Goal: Register for event/course: Register for event/course

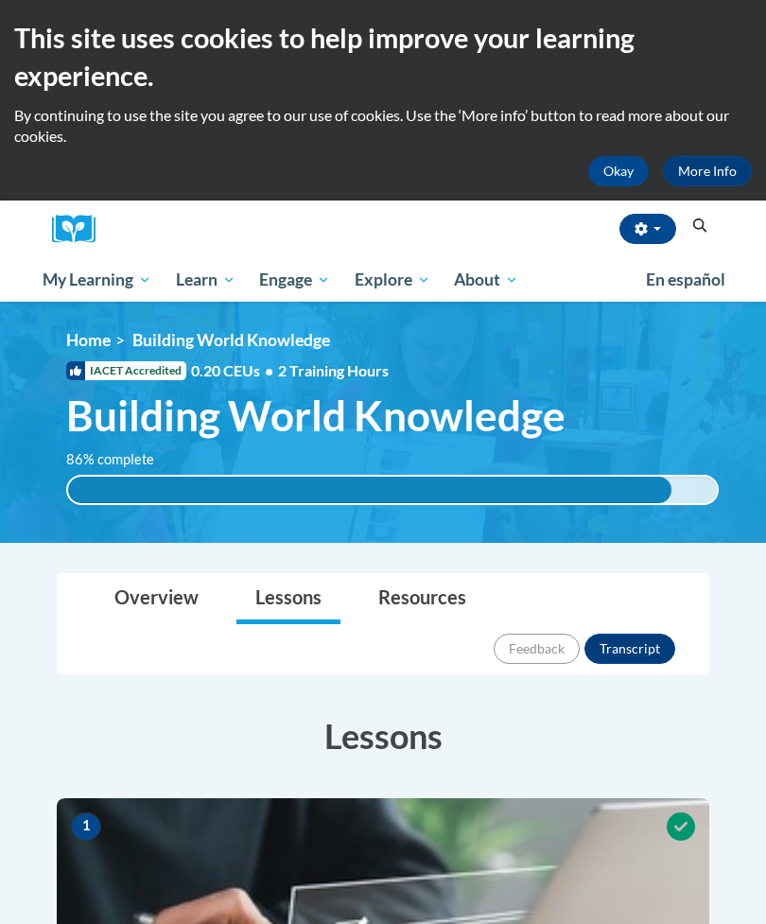
scroll to position [2998, 0]
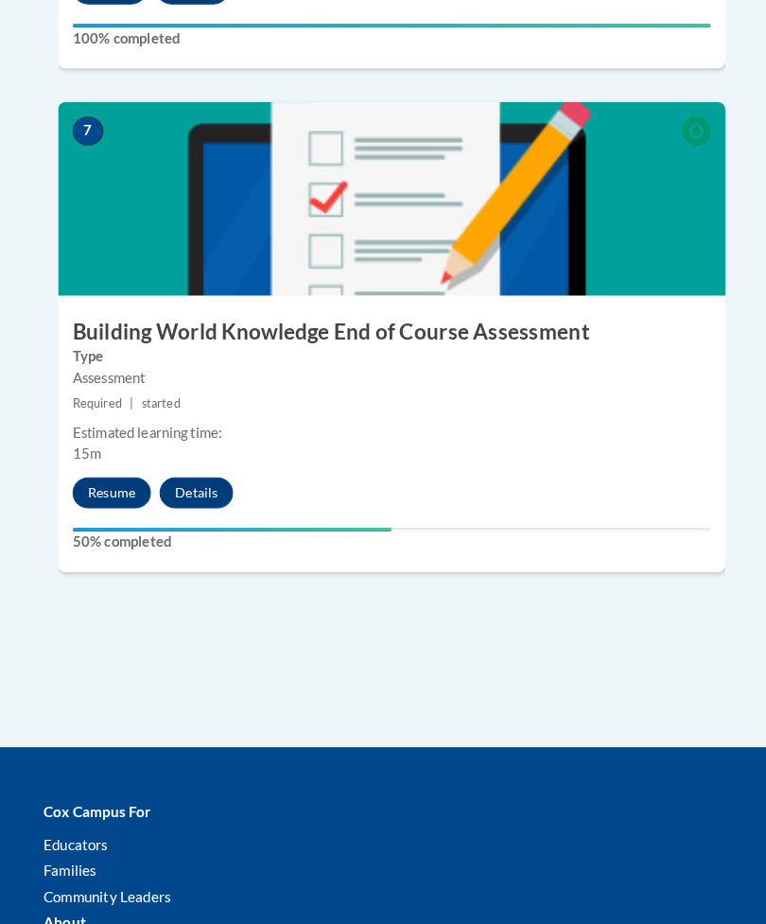
click at [88, 467] on button "Resume" at bounding box center [109, 482] width 77 height 30
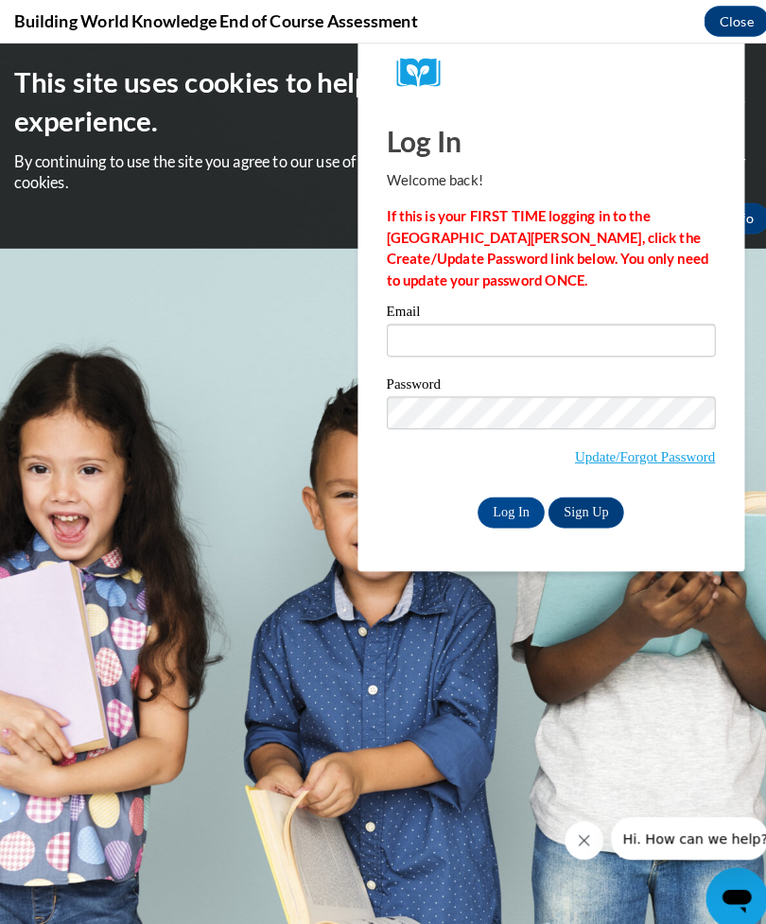
scroll to position [0, 0]
click at [603, 332] on input "Email" at bounding box center [539, 334] width 322 height 32
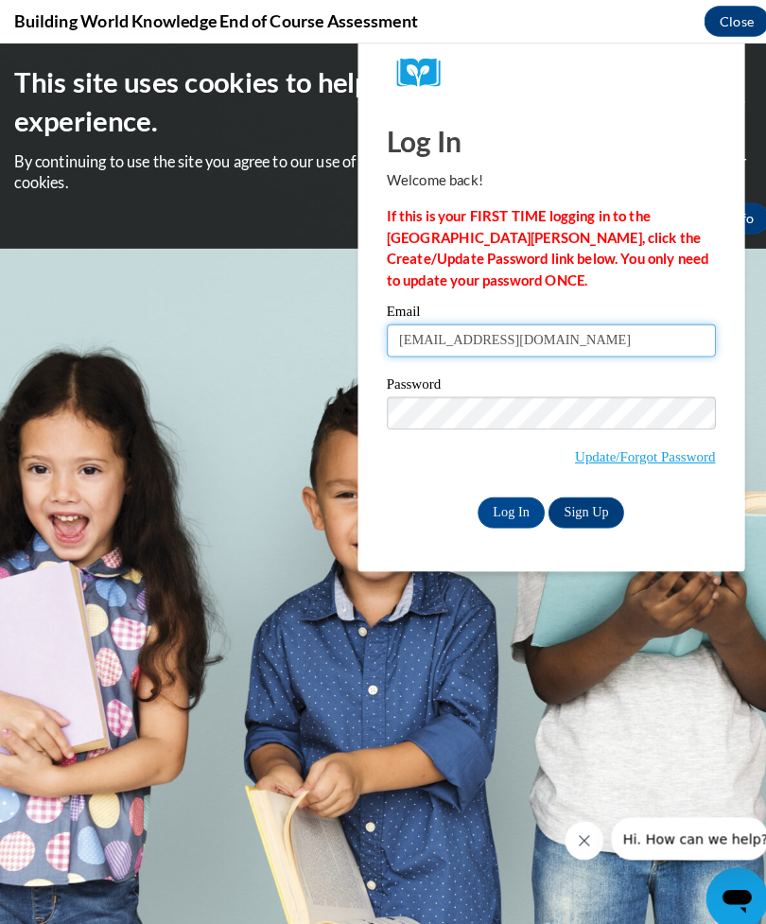
type input "alb92803@gmail.com"
click at [493, 504] on input "Log In" at bounding box center [500, 502] width 66 height 30
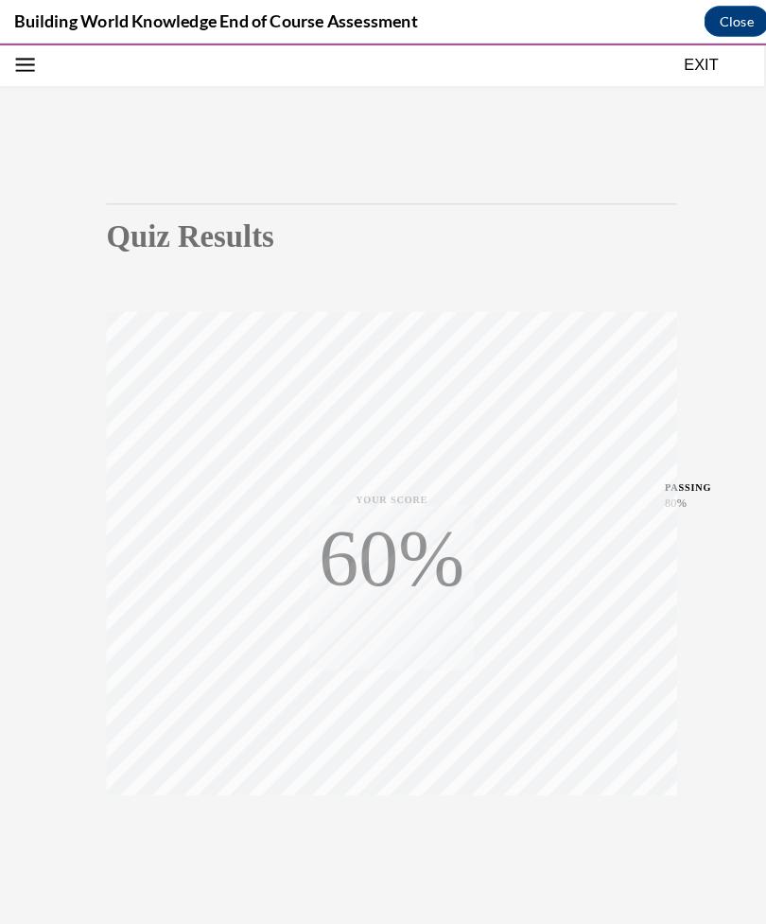
scroll to position [60, 0]
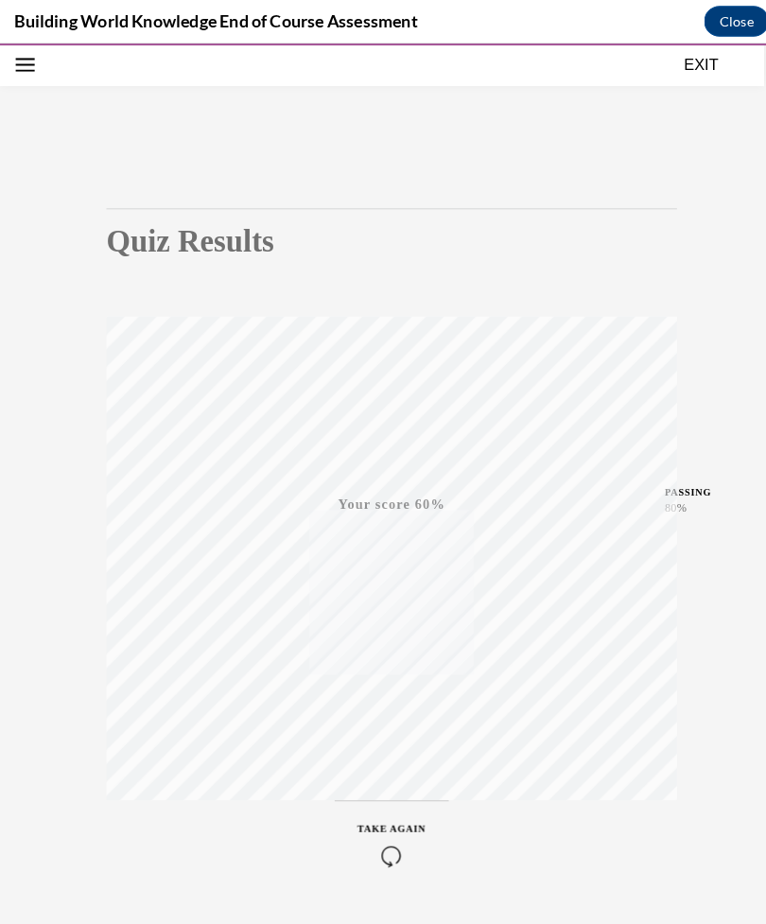
click at [390, 833] on icon "button" at bounding box center [383, 838] width 67 height 21
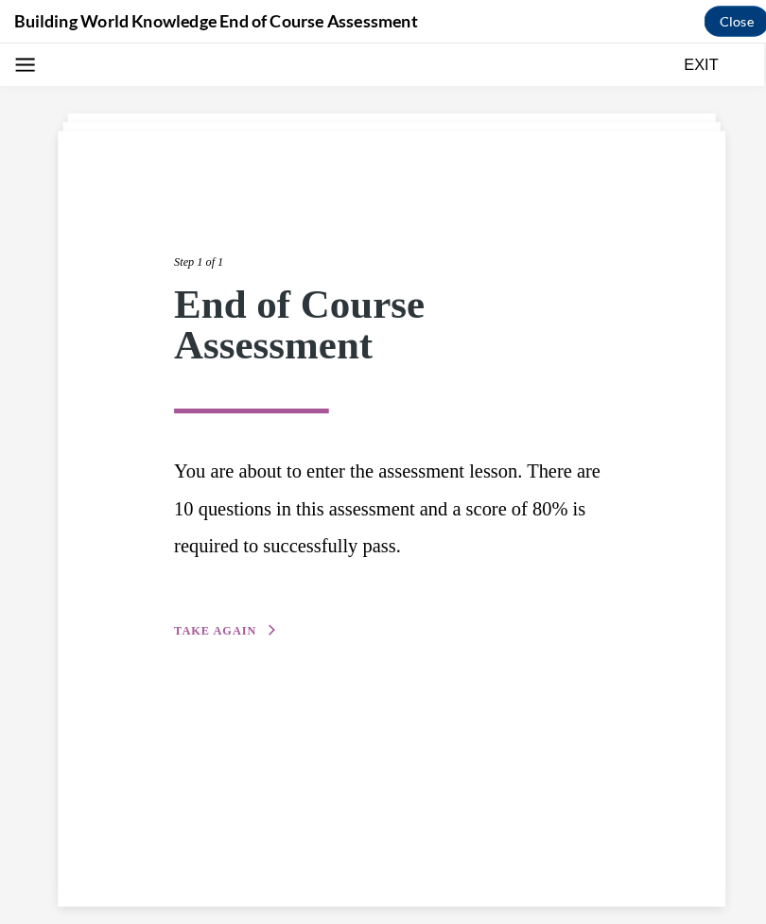
click at [205, 611] on span "TAKE AGAIN" at bounding box center [210, 617] width 80 height 13
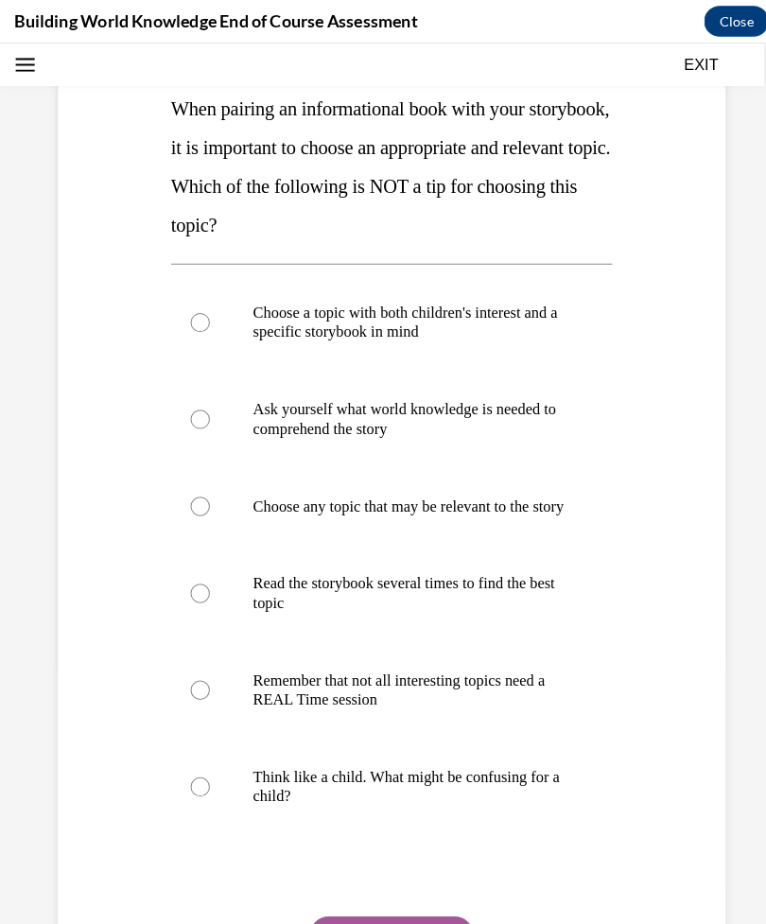
scroll to position [273, 0]
click at [210, 667] on label "Remember that not all interesting topics need a REAL Time session" at bounding box center [383, 676] width 432 height 95
click at [205, 667] on input "Remember that not all interesting topics need a REAL Time session" at bounding box center [195, 676] width 19 height 19
radio input "true"
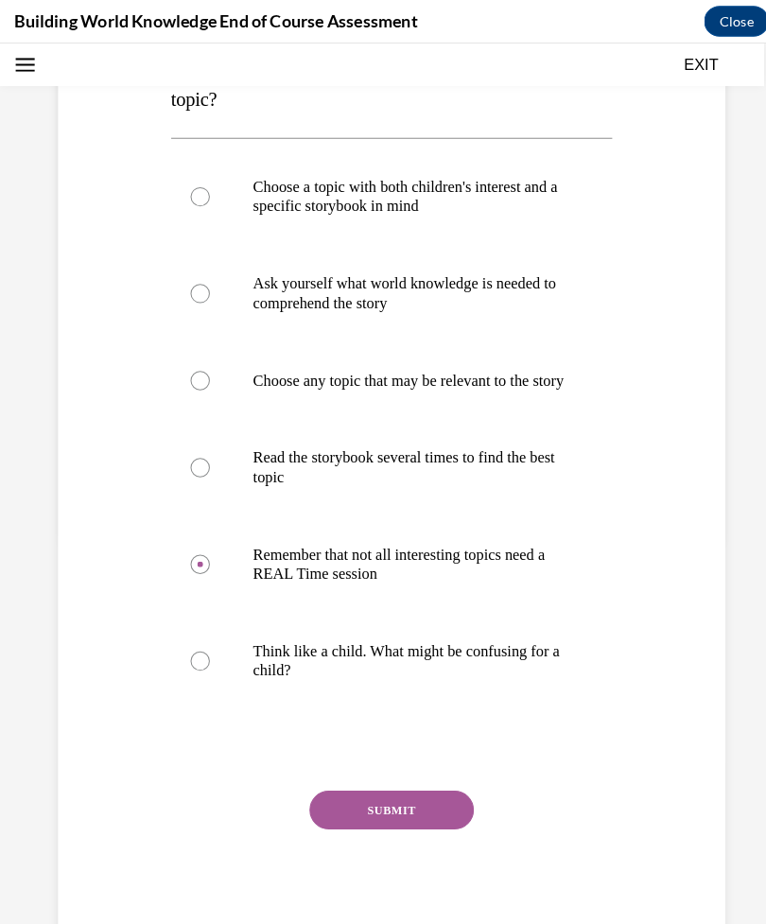
scroll to position [396, 0]
click at [314, 813] on button "SUBMIT" at bounding box center [383, 794] width 161 height 38
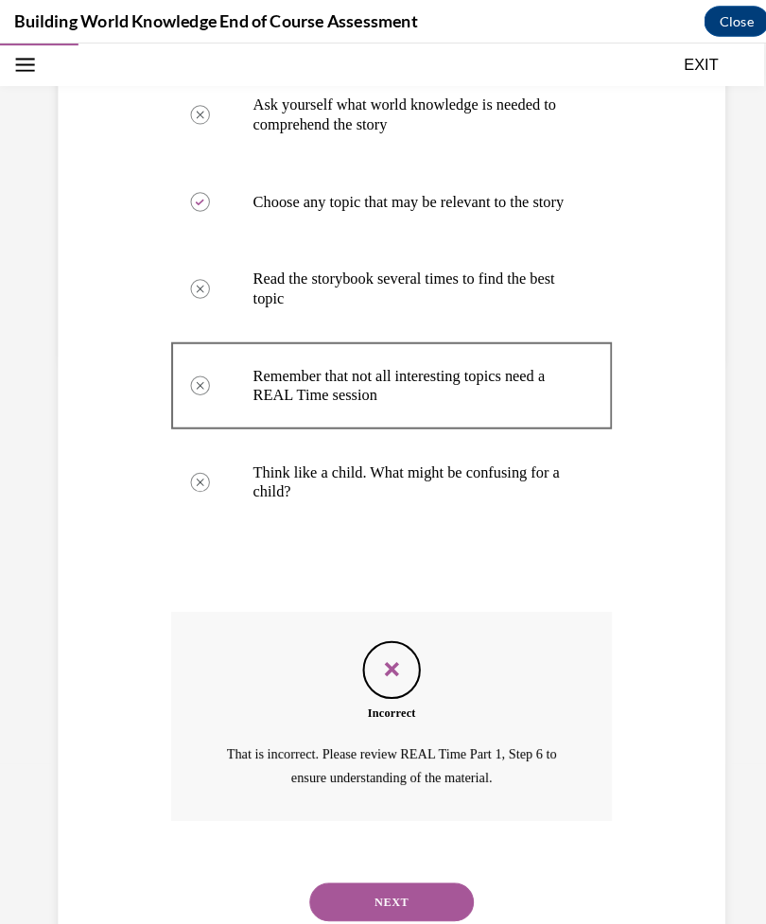
scroll to position [570, 0]
click at [323, 874] on button "NEXT" at bounding box center [383, 885] width 161 height 38
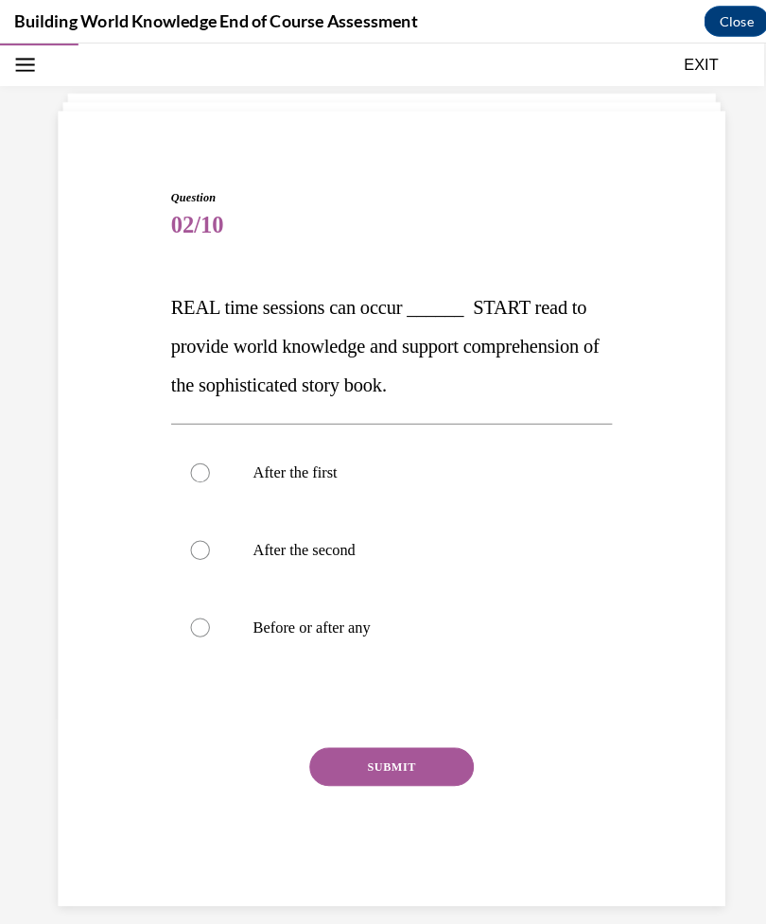
scroll to position [60, 0]
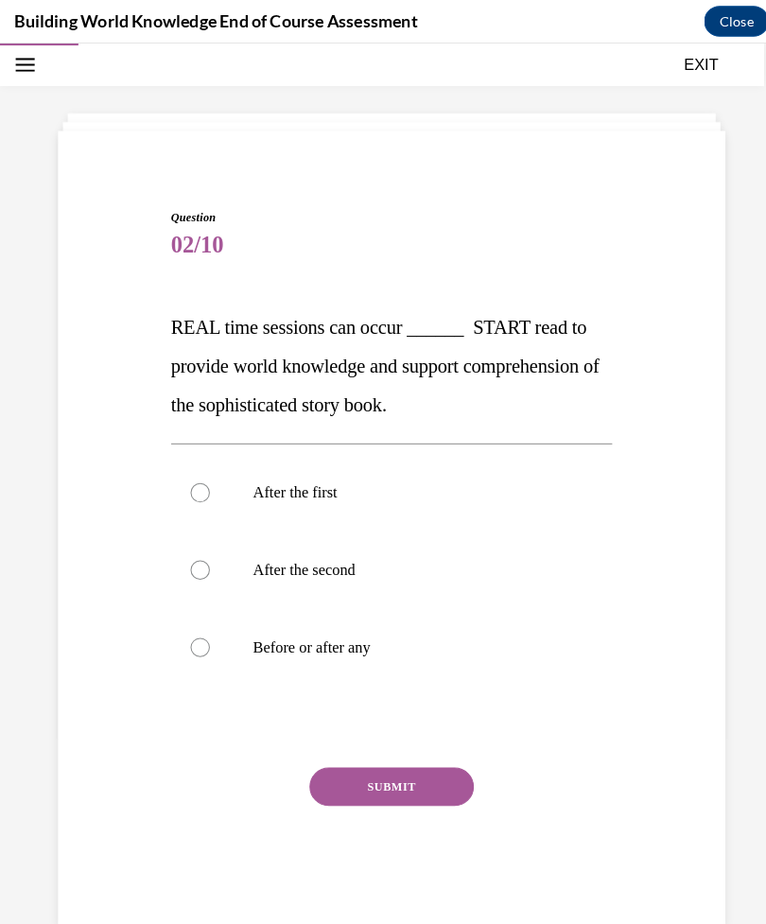
click at [201, 634] on div at bounding box center [195, 634] width 19 height 19
click at [201, 634] on input "Before or after any" at bounding box center [195, 634] width 19 height 19
radio input "true"
click at [325, 781] on button "SUBMIT" at bounding box center [383, 770] width 161 height 38
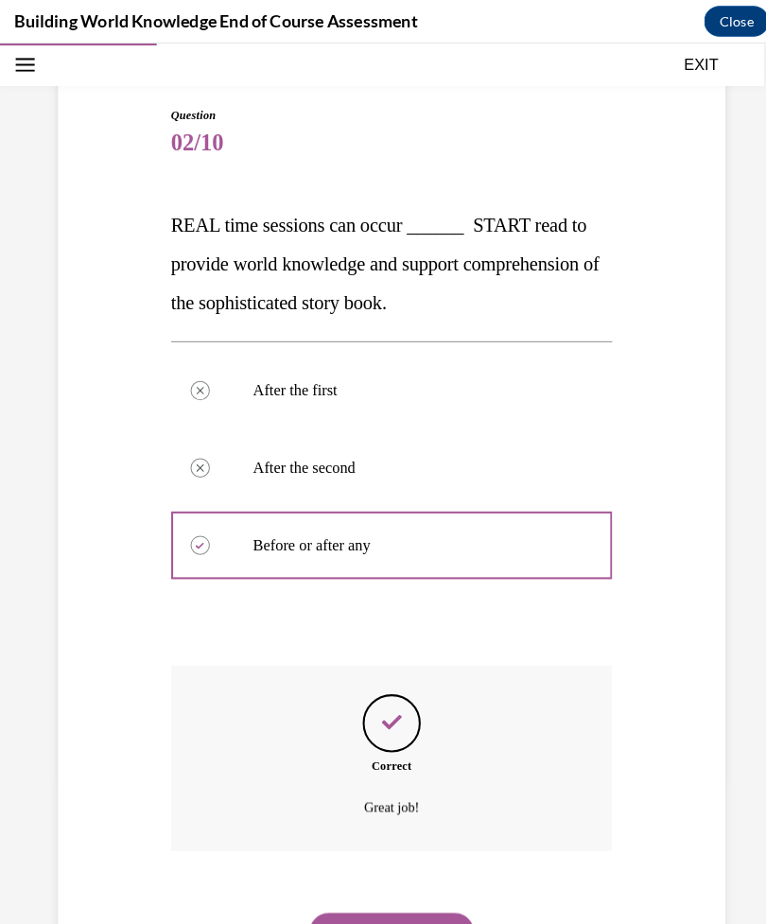
scroll to position [169, 0]
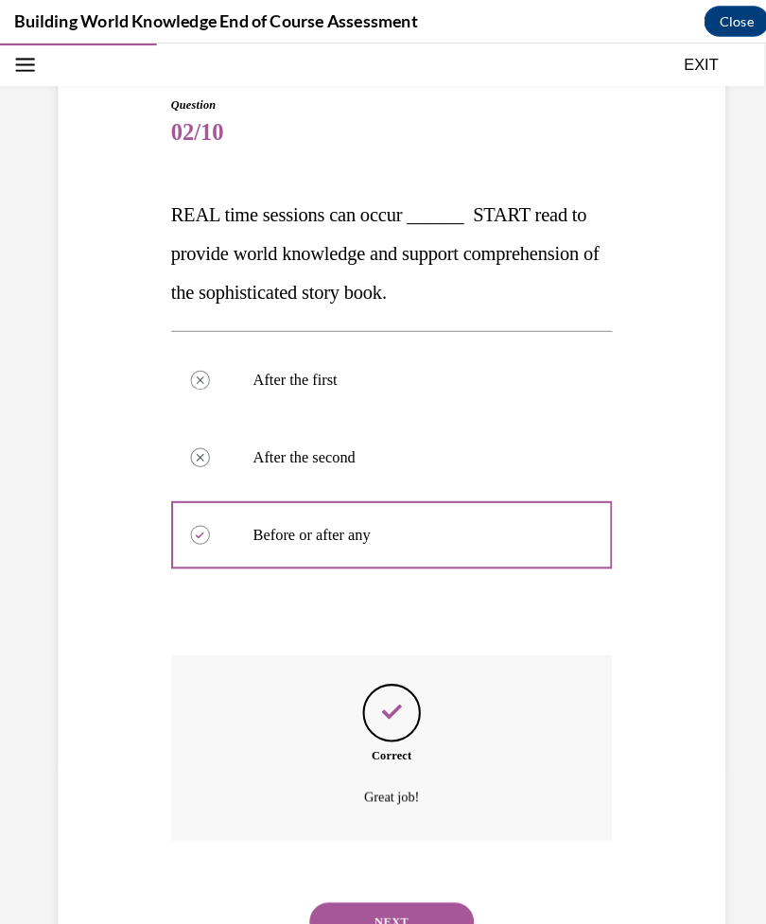
click at [356, 884] on button "NEXT" at bounding box center [383, 903] width 161 height 38
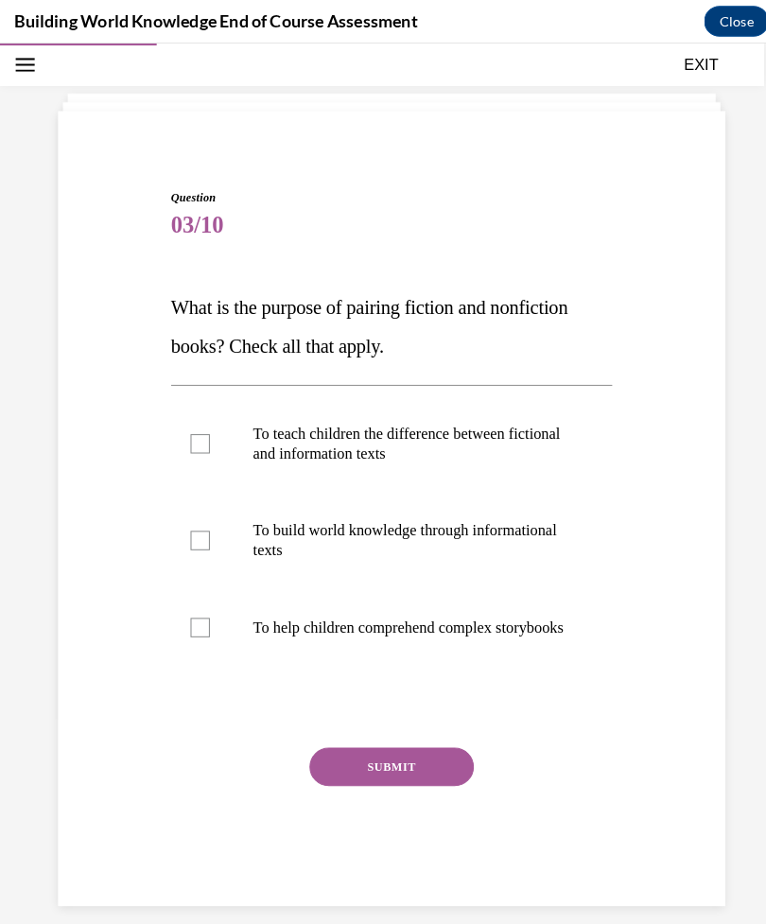
scroll to position [60, 0]
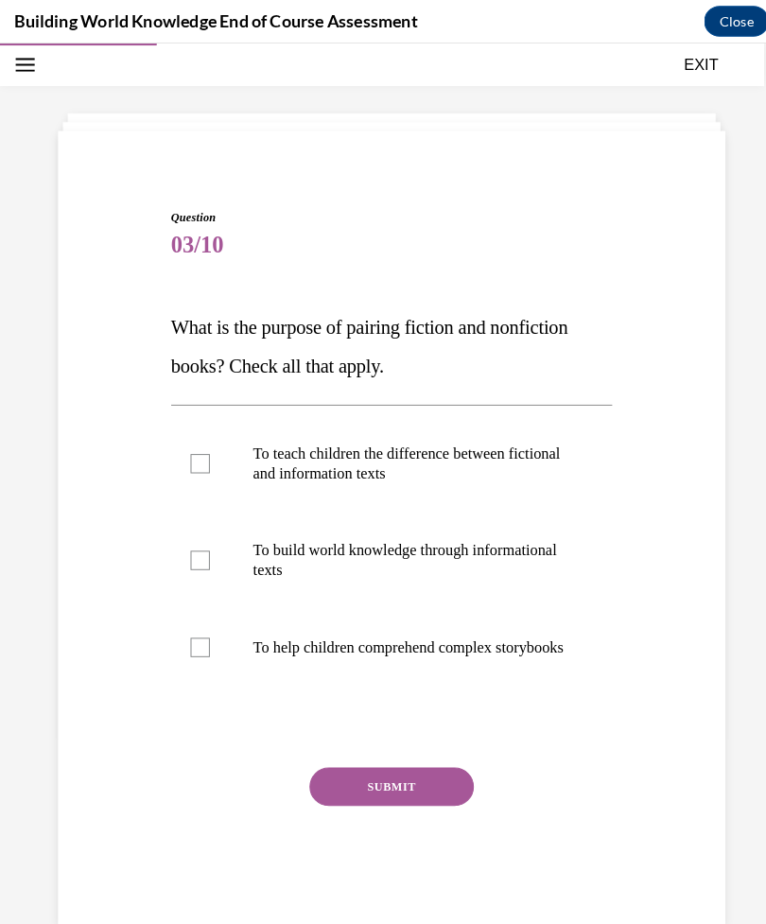
click at [207, 560] on label "To build world knowledge through informational texts" at bounding box center [383, 549] width 432 height 95
click at [205, 558] on input "To build world knowledge through informational texts" at bounding box center [195, 548] width 19 height 19
checkbox input "true"
click at [219, 636] on label "To help children comprehend complex storybooks" at bounding box center [383, 634] width 432 height 76
click at [205, 636] on input "To help children comprehend complex storybooks" at bounding box center [195, 634] width 19 height 19
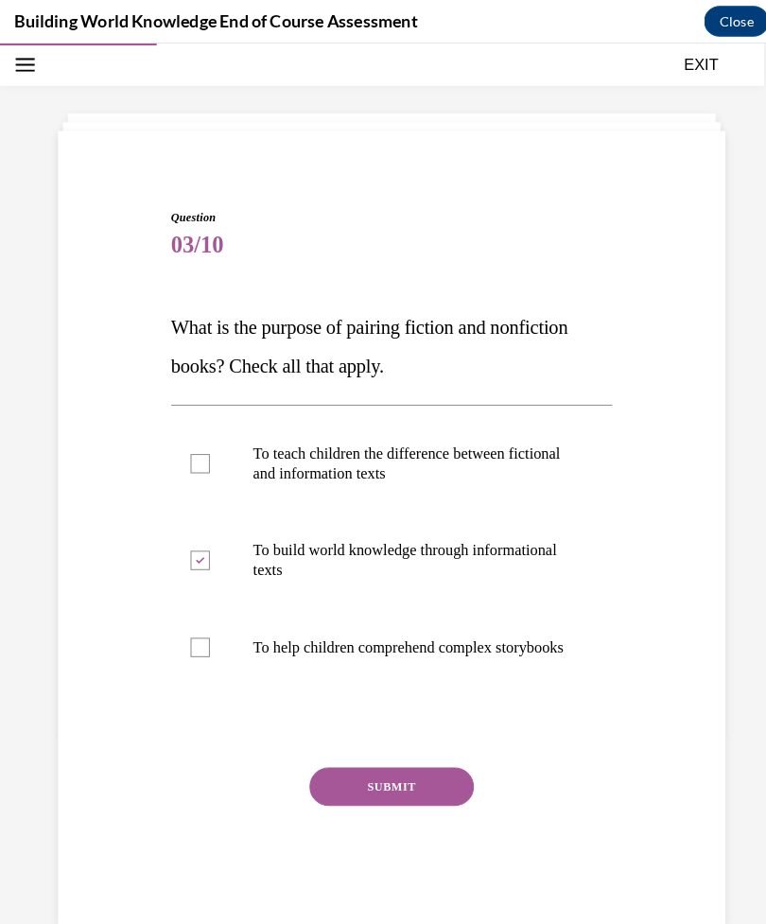
checkbox input "true"
click at [415, 788] on button "SUBMIT" at bounding box center [383, 770] width 161 height 38
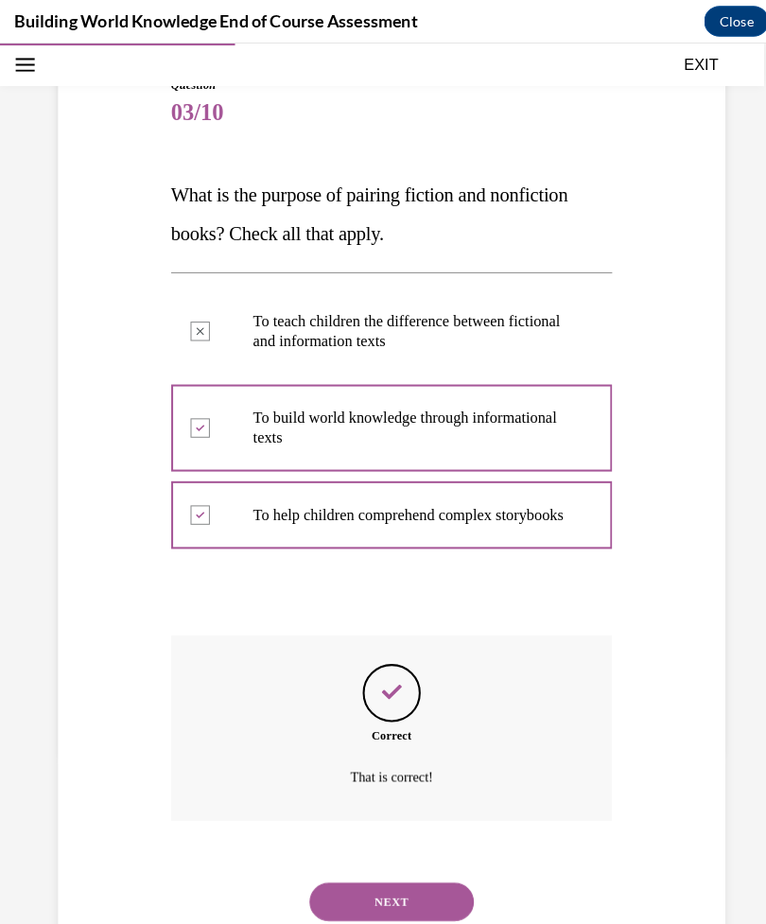
click at [387, 881] on button "NEXT" at bounding box center [383, 884] width 161 height 38
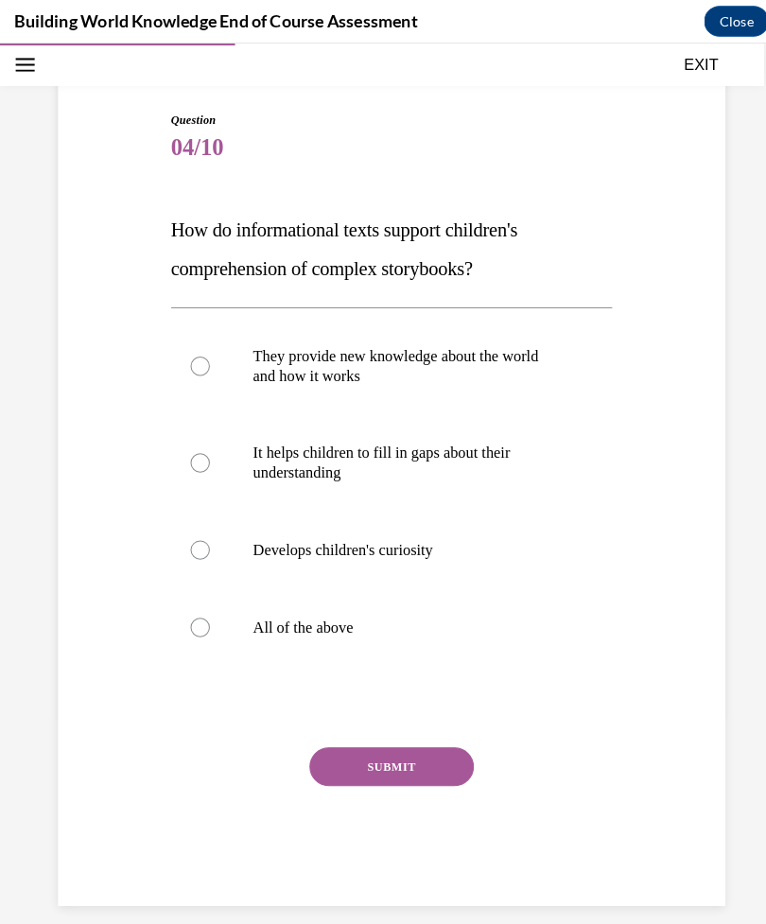
scroll to position [93, 0]
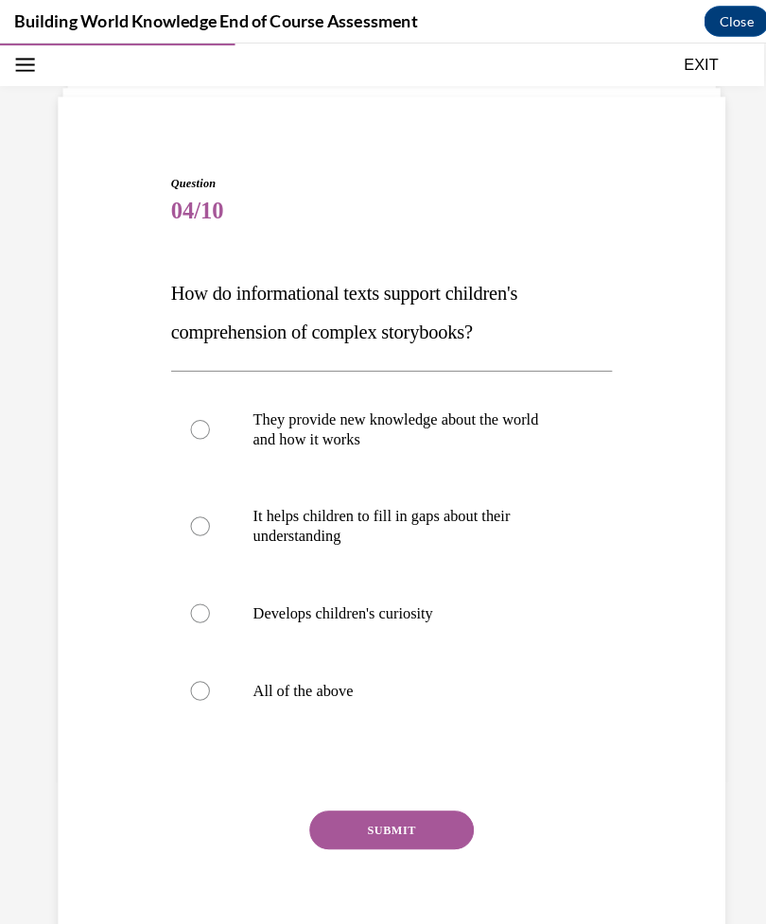
click at [191, 694] on label "All of the above" at bounding box center [383, 677] width 432 height 76
click at [191, 686] on input "All of the above" at bounding box center [195, 676] width 19 height 19
radio input "true"
click at [344, 823] on button "SUBMIT" at bounding box center [383, 813] width 161 height 38
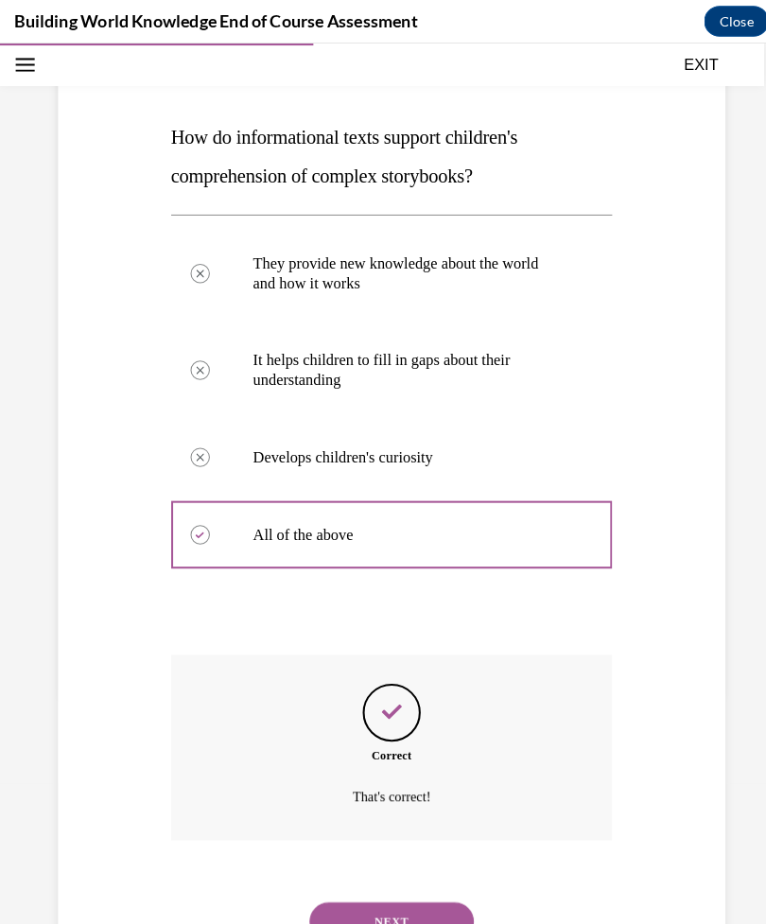
click at [331, 888] on button "NEXT" at bounding box center [383, 903] width 161 height 38
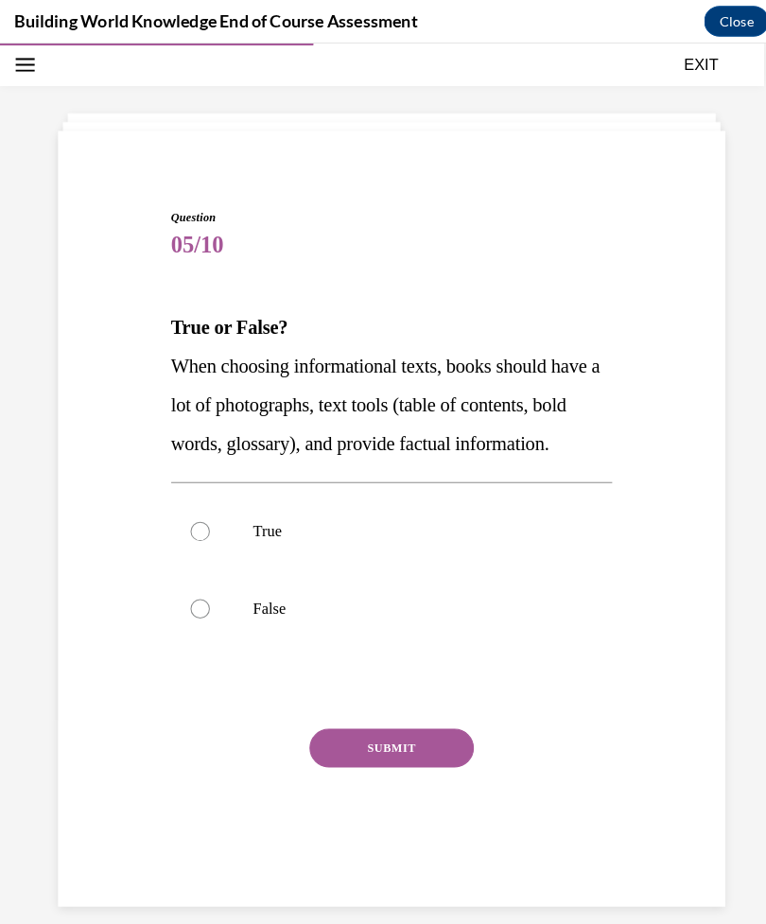
scroll to position [60, 0]
click at [187, 530] on div at bounding box center [195, 520] width 19 height 19
click at [187, 530] on input "True" at bounding box center [195, 520] width 19 height 19
radio input "true"
click at [368, 751] on button "SUBMIT" at bounding box center [383, 732] width 161 height 38
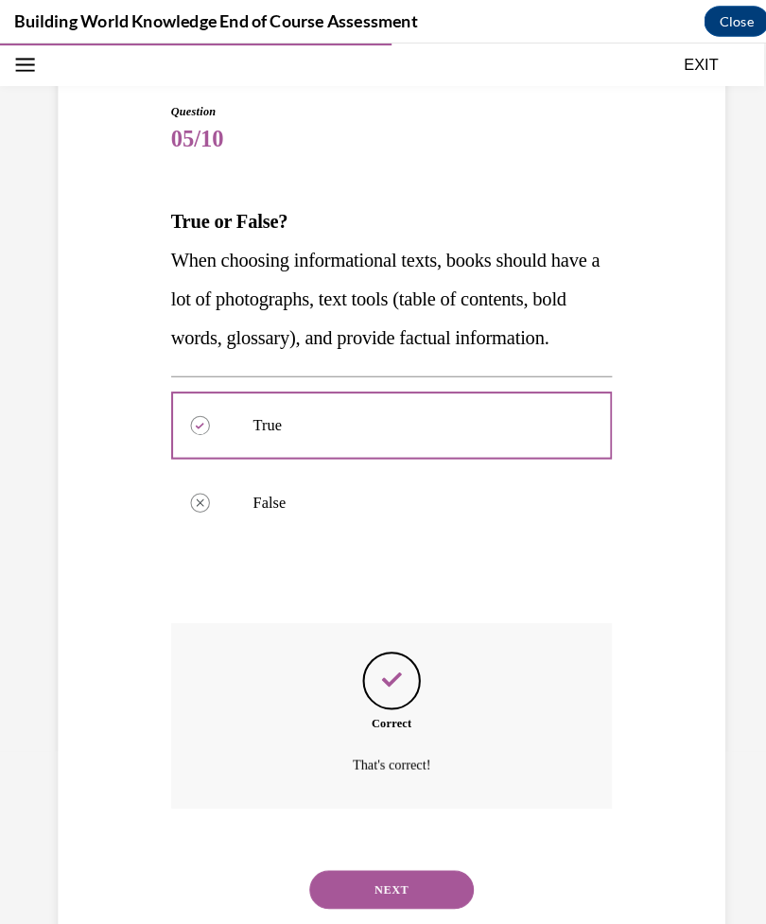
scroll to position [169, 0]
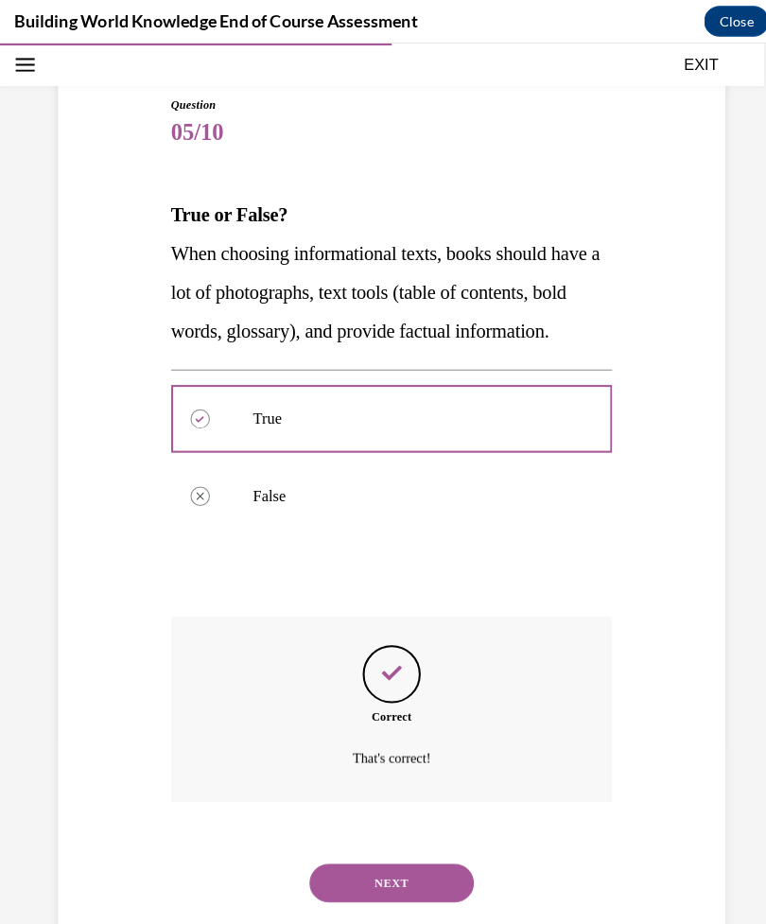
click at [328, 881] on button "NEXT" at bounding box center [383, 865] width 161 height 38
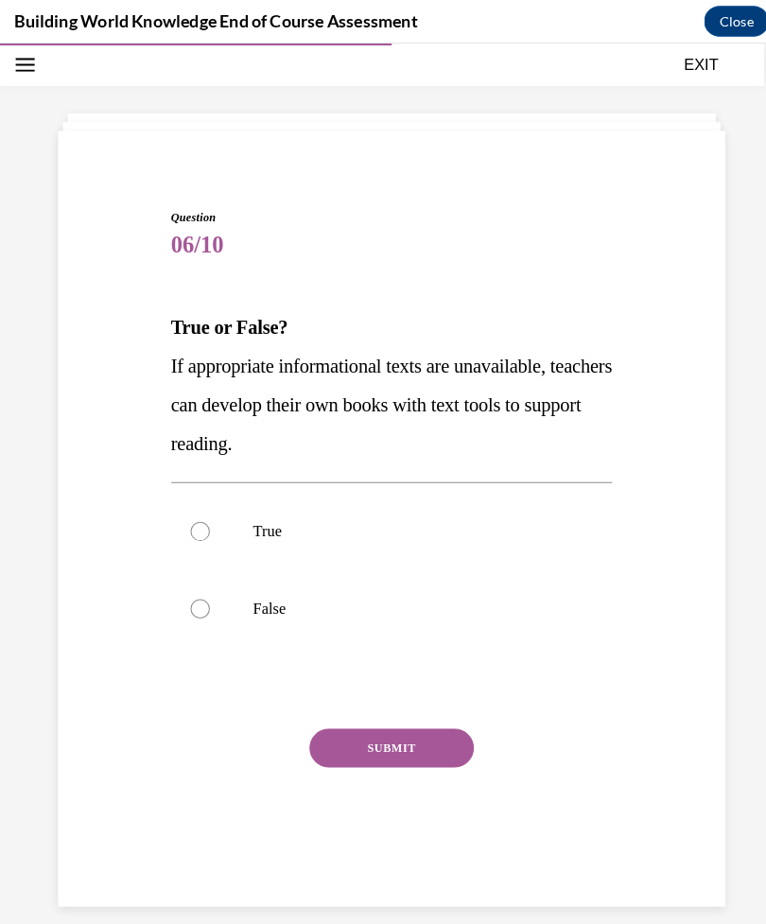
scroll to position [60, 0]
click at [210, 531] on label "True" at bounding box center [383, 521] width 432 height 76
click at [205, 530] on input "True" at bounding box center [195, 520] width 19 height 19
radio input "true"
click at [362, 728] on button "SUBMIT" at bounding box center [383, 732] width 161 height 38
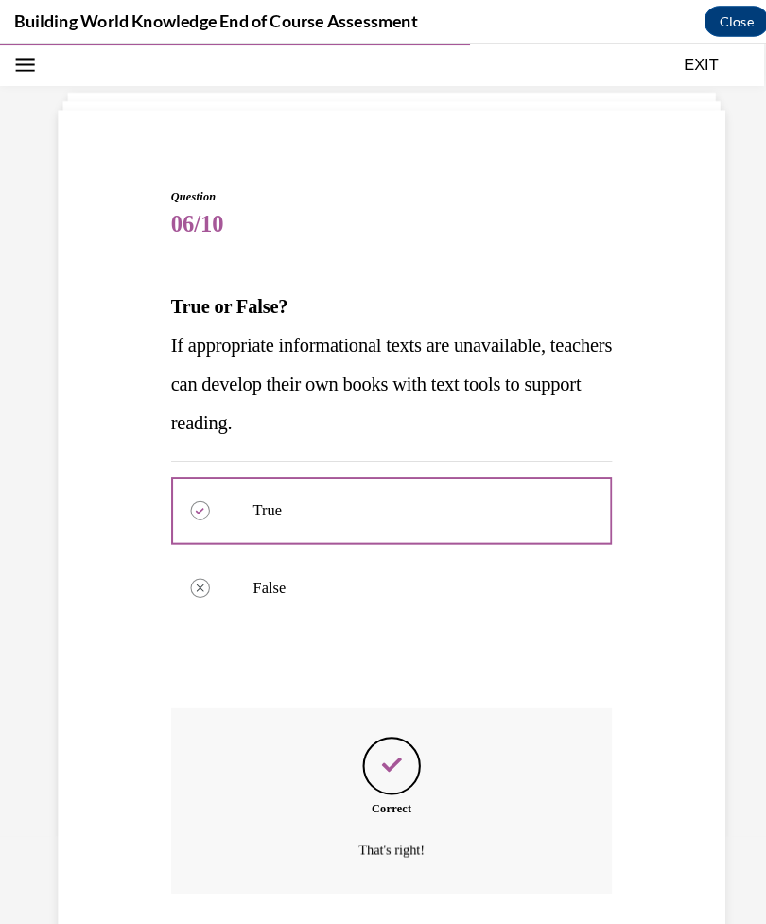
click at [369, 797] on div "Correct" at bounding box center [383, 791] width 432 height 17
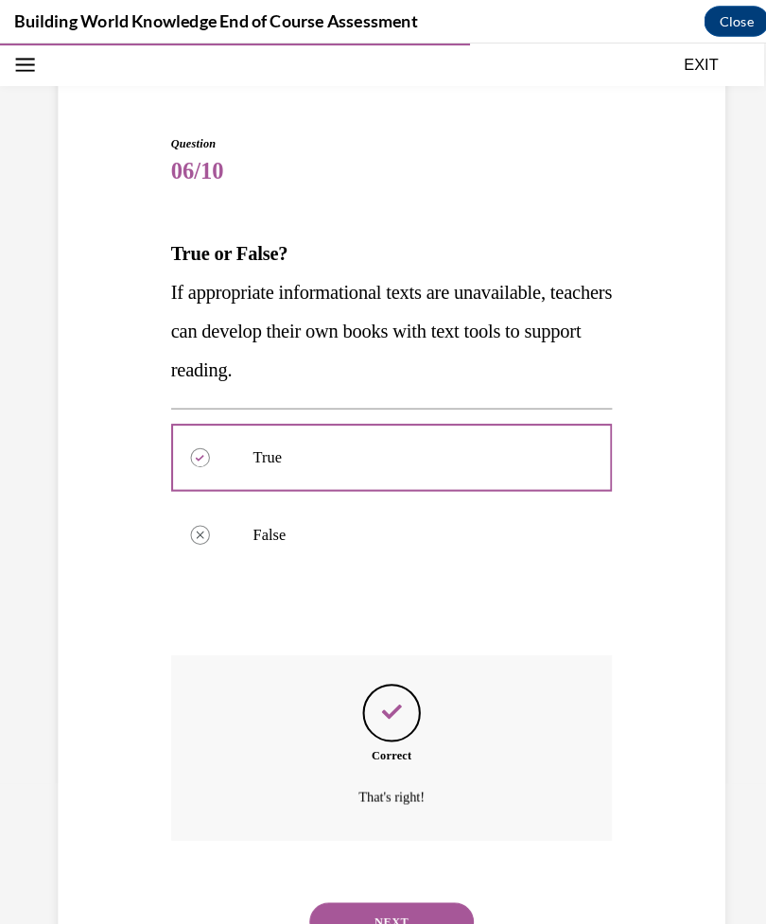
click at [408, 884] on button "NEXT" at bounding box center [383, 903] width 161 height 38
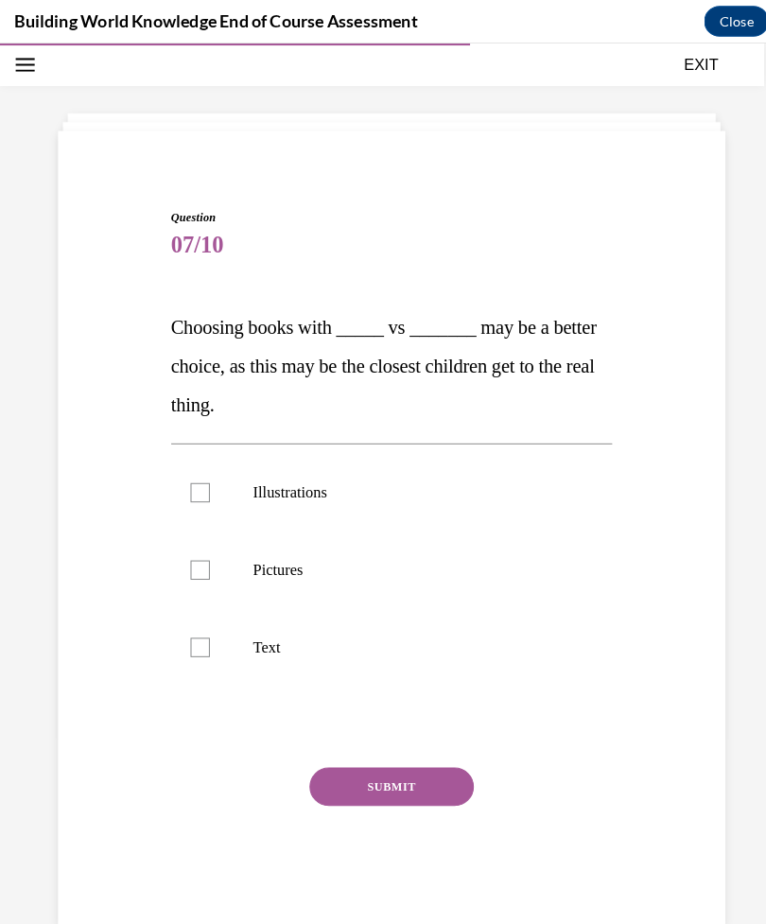
click at [208, 544] on label "Pictures" at bounding box center [383, 558] width 432 height 76
click at [205, 549] on input "Pictures" at bounding box center [195, 558] width 19 height 19
checkbox input "true"
click at [239, 474] on label "Illustrations" at bounding box center [383, 483] width 432 height 76
click at [205, 474] on input "Illustrations" at bounding box center [195, 482] width 19 height 19
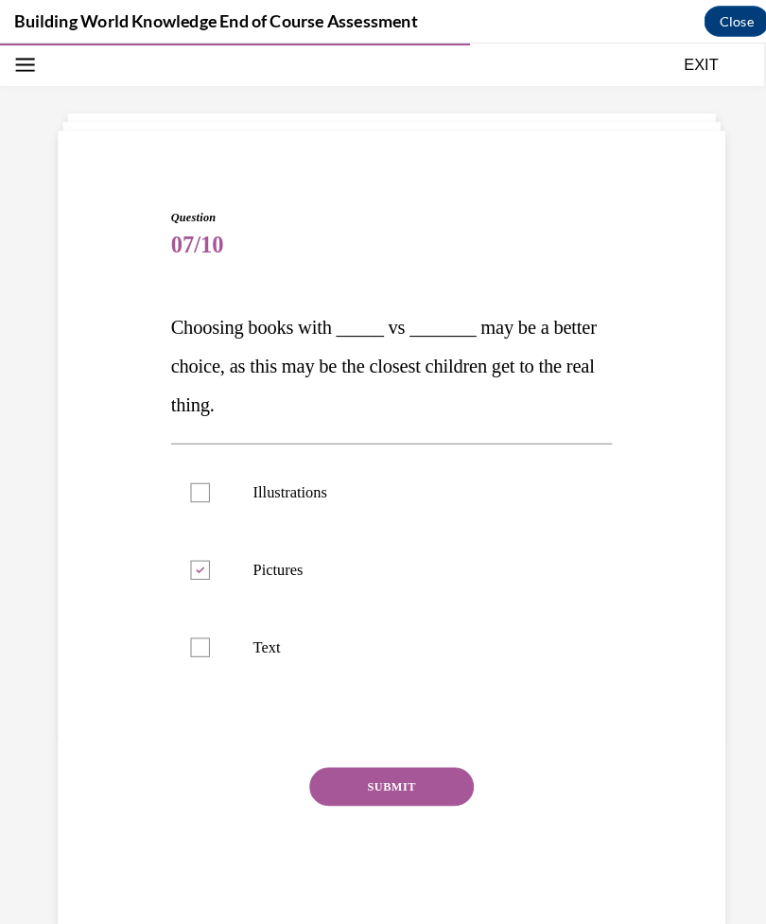
checkbox input "true"
click at [365, 761] on button "SUBMIT" at bounding box center [383, 770] width 161 height 38
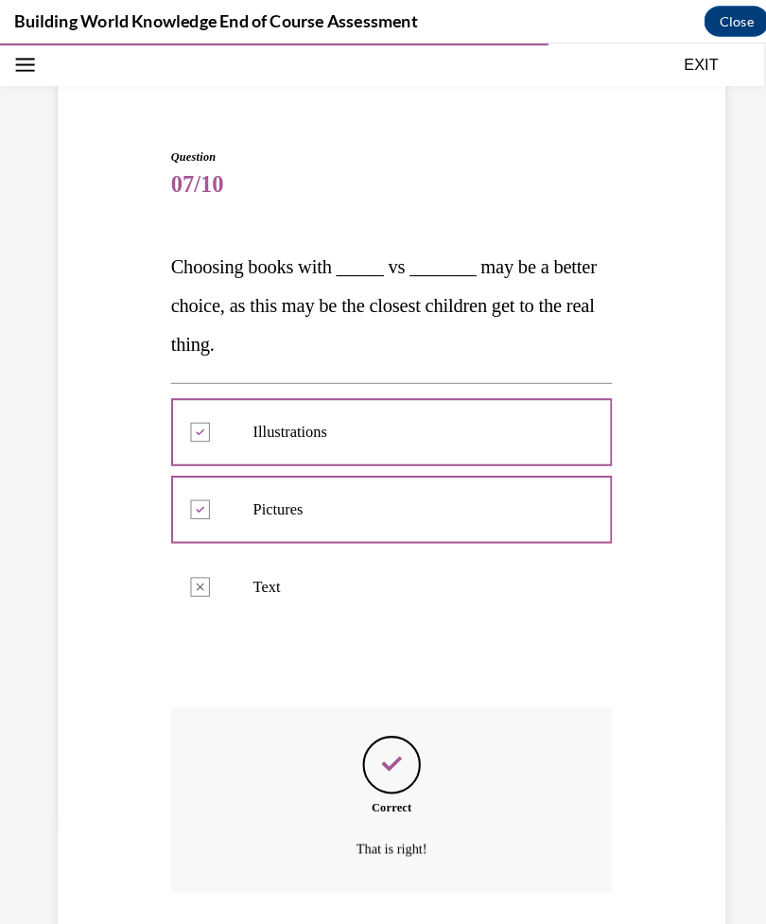
click at [386, 839] on div "That is right!" at bounding box center [383, 832] width 432 height 27
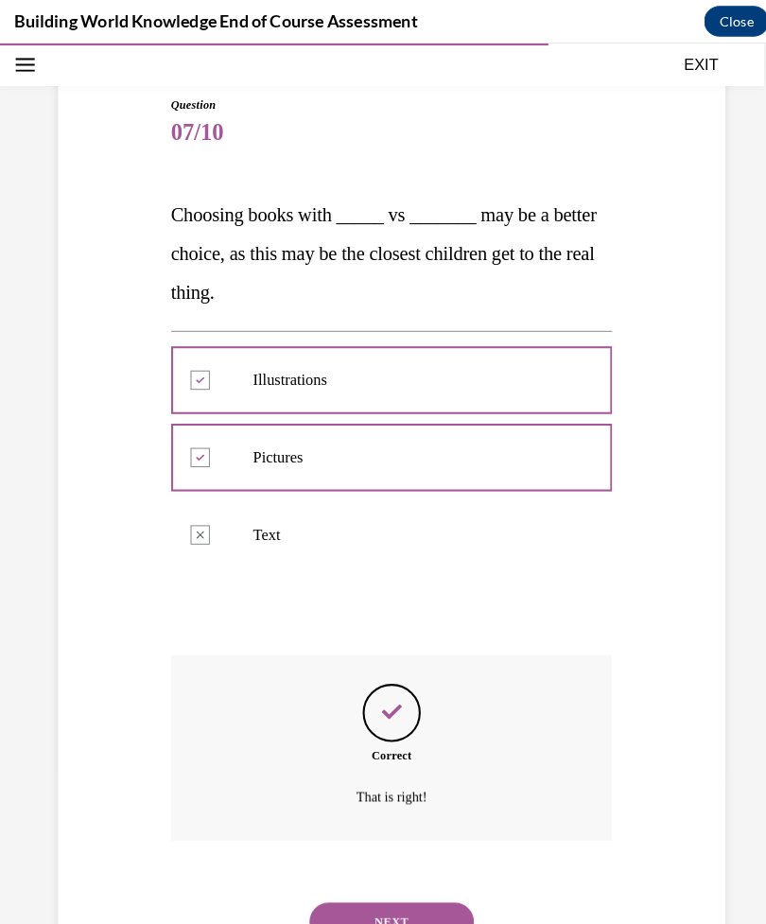
click at [412, 884] on button "NEXT" at bounding box center [383, 903] width 161 height 38
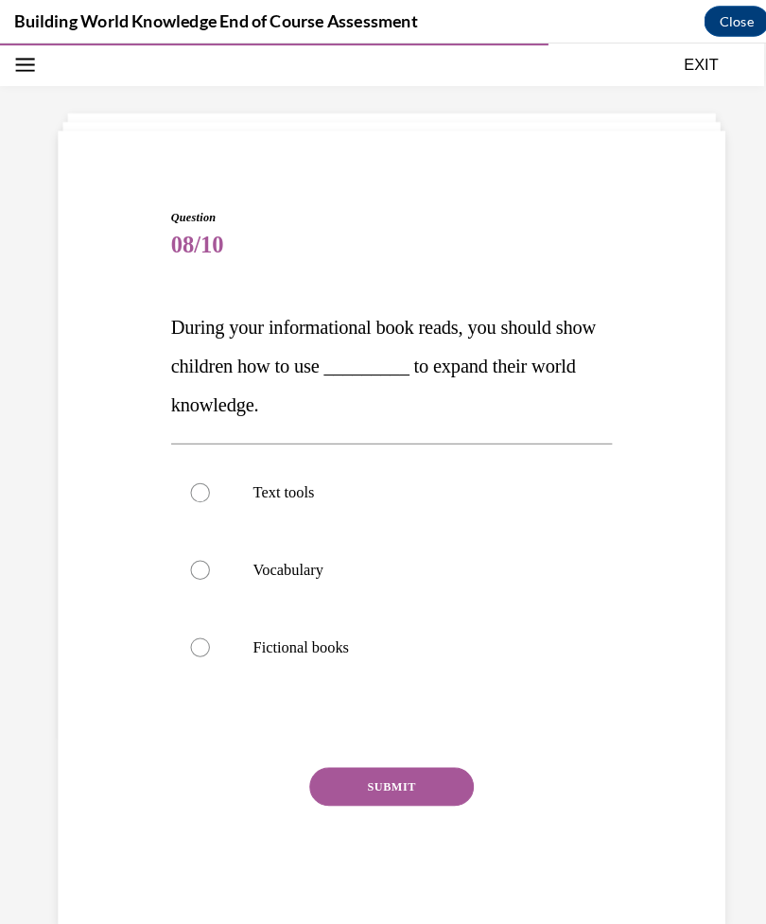
click at [191, 469] on label "Text tools" at bounding box center [383, 483] width 432 height 76
click at [191, 473] on input "Text tools" at bounding box center [195, 482] width 19 height 19
radio input "true"
click at [377, 754] on button "SUBMIT" at bounding box center [383, 770] width 161 height 38
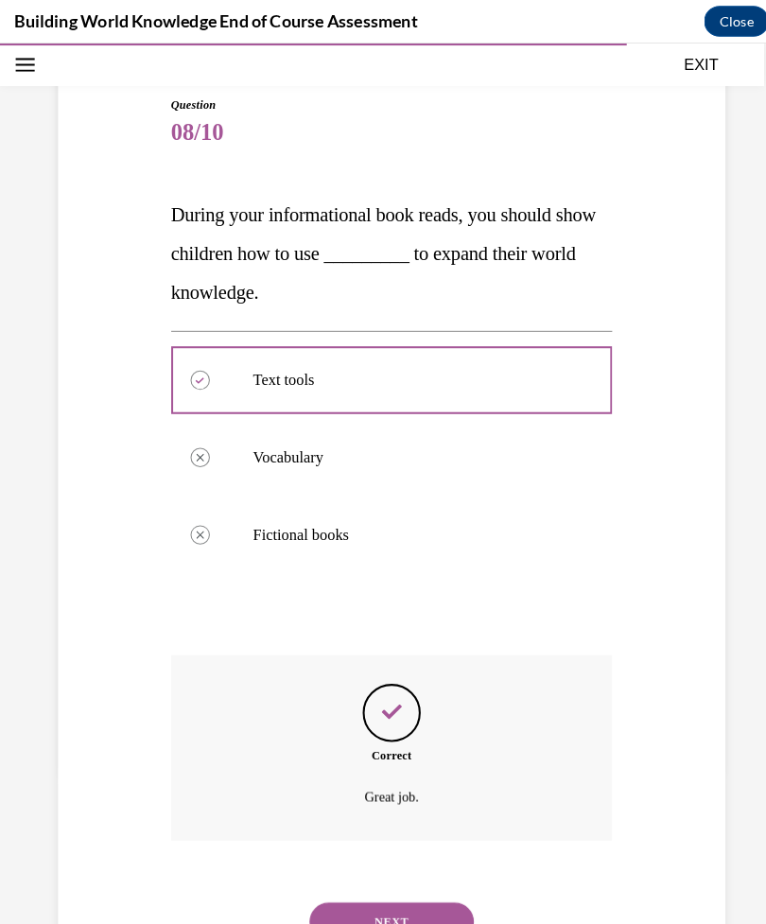
click at [401, 884] on button "NEXT" at bounding box center [383, 903] width 161 height 38
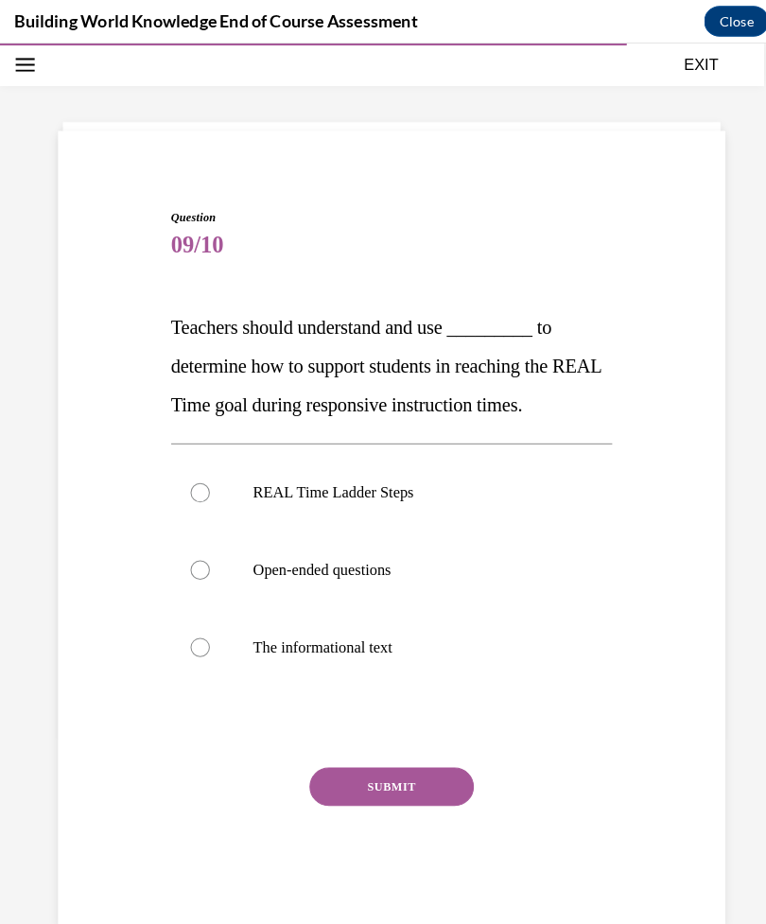
click at [202, 480] on div at bounding box center [195, 482] width 19 height 19
click at [202, 480] on input "REAL Time Ladder Steps" at bounding box center [195, 482] width 19 height 19
radio input "true"
click at [409, 764] on button "SUBMIT" at bounding box center [383, 770] width 161 height 38
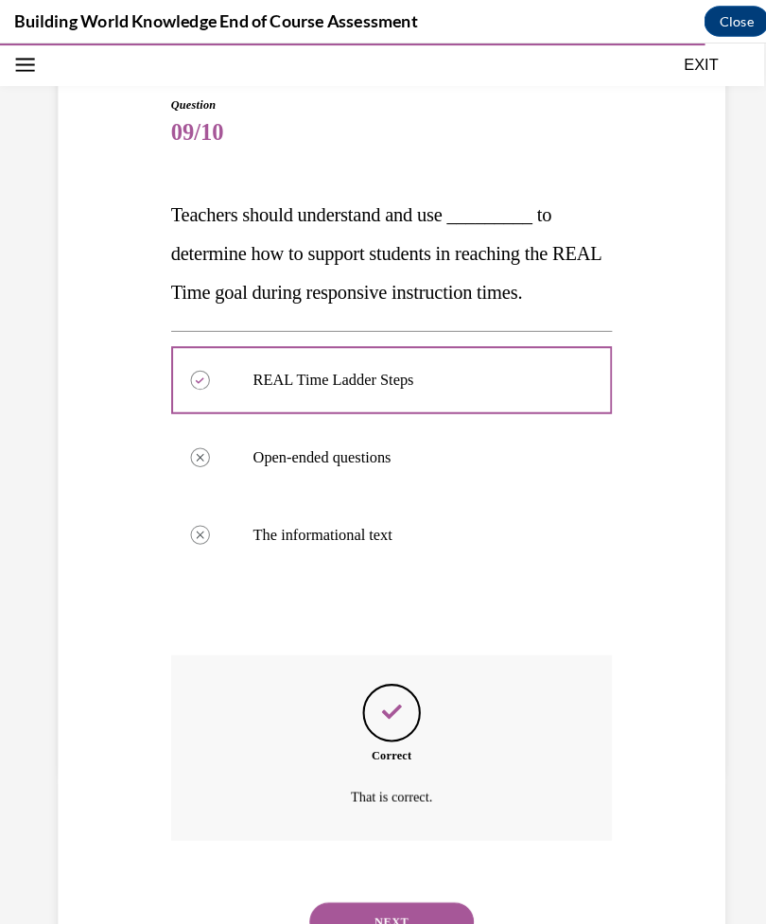
click at [386, 891] on button "NEXT" at bounding box center [383, 903] width 161 height 38
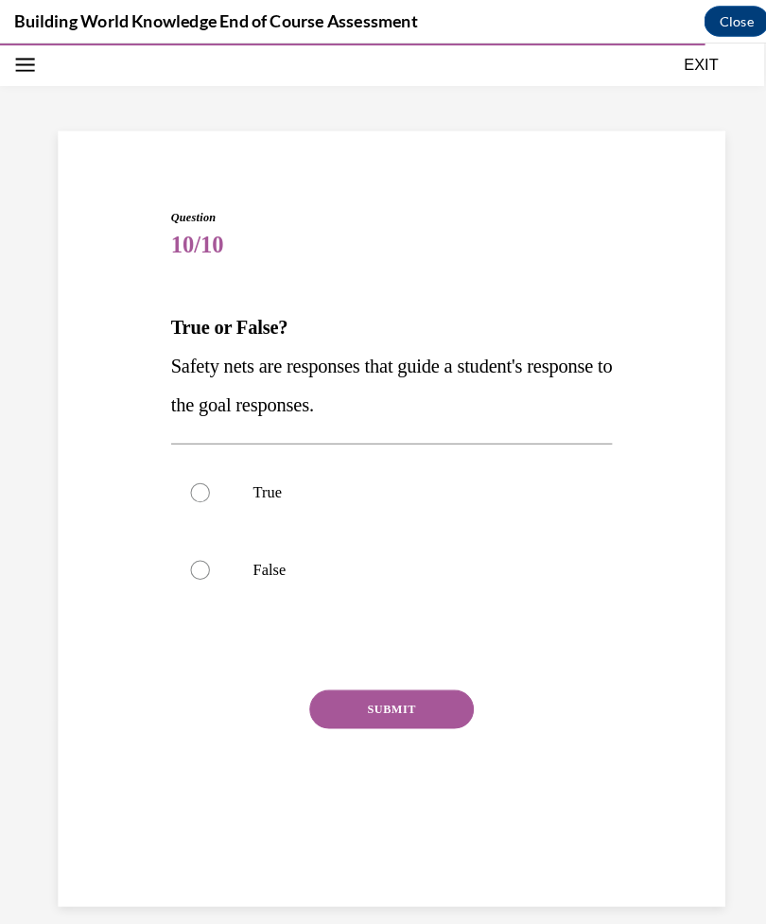
click at [200, 458] on label "True" at bounding box center [383, 483] width 432 height 76
click at [200, 473] on input "True" at bounding box center [195, 482] width 19 height 19
radio input "true"
click at [367, 697] on button "SUBMIT" at bounding box center [383, 695] width 161 height 38
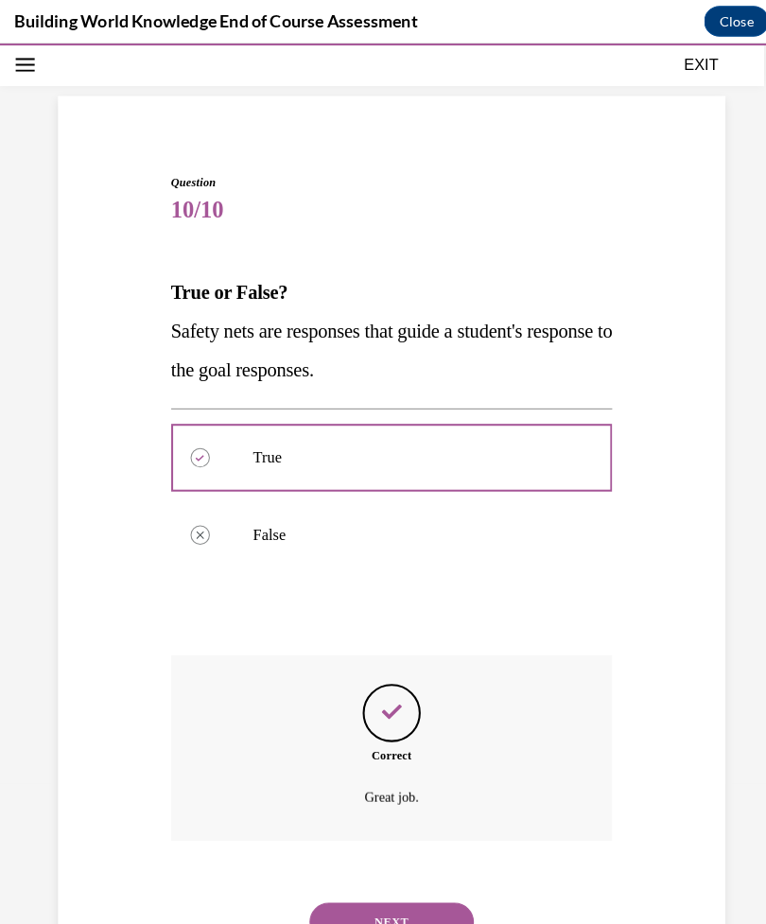
click at [413, 884] on button "NEXT" at bounding box center [383, 903] width 161 height 38
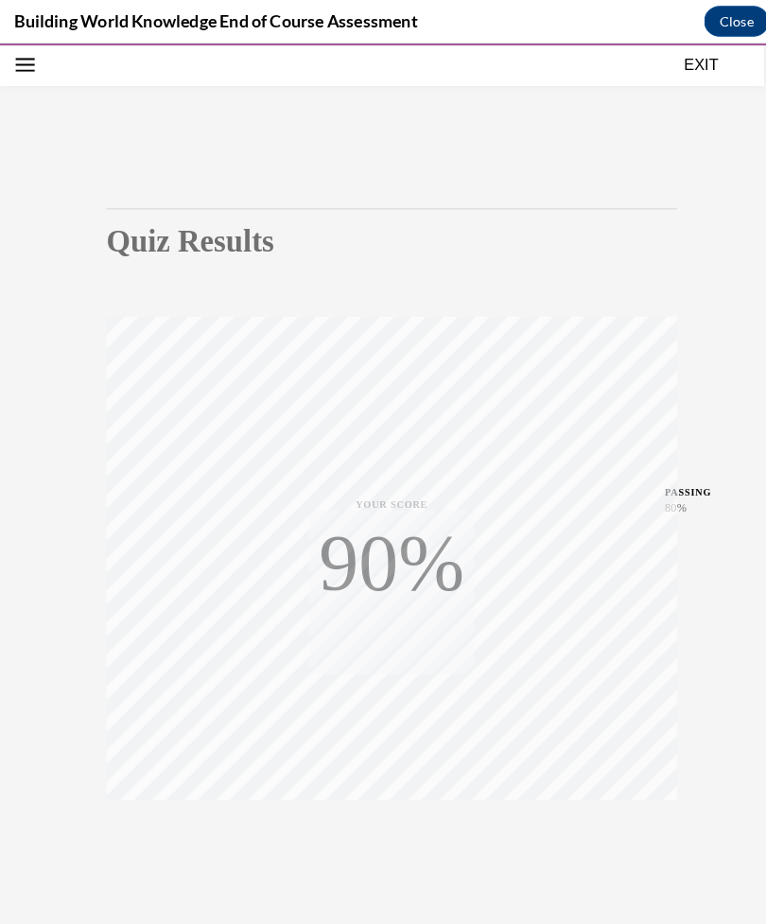
click at [422, 827] on button "TAKE AGAIN" at bounding box center [383, 825] width 113 height 85
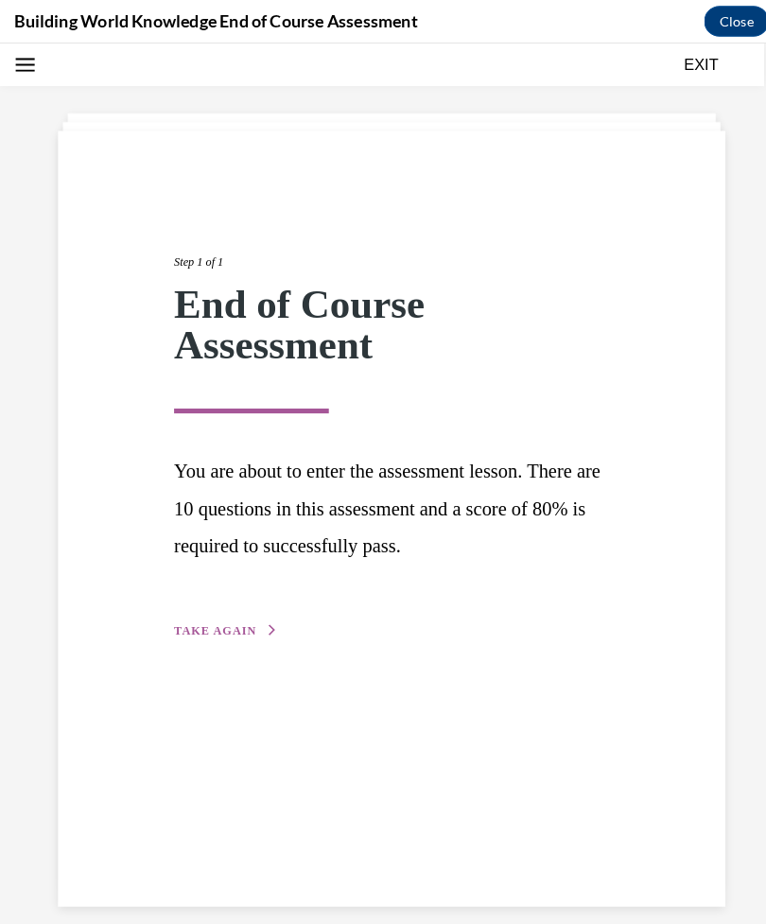
click at [330, 719] on div "Step 1 of 1 End of Course Assessment You are about to enter the assessment less…" at bounding box center [383, 508] width 653 height 759
click at [415, 862] on div "Step 1 of 1 End of Course Assessment You are about to enter the assessment less…" at bounding box center [383, 508] width 653 height 759
click at [204, 611] on span "TAKE AGAIN" at bounding box center [210, 617] width 80 height 13
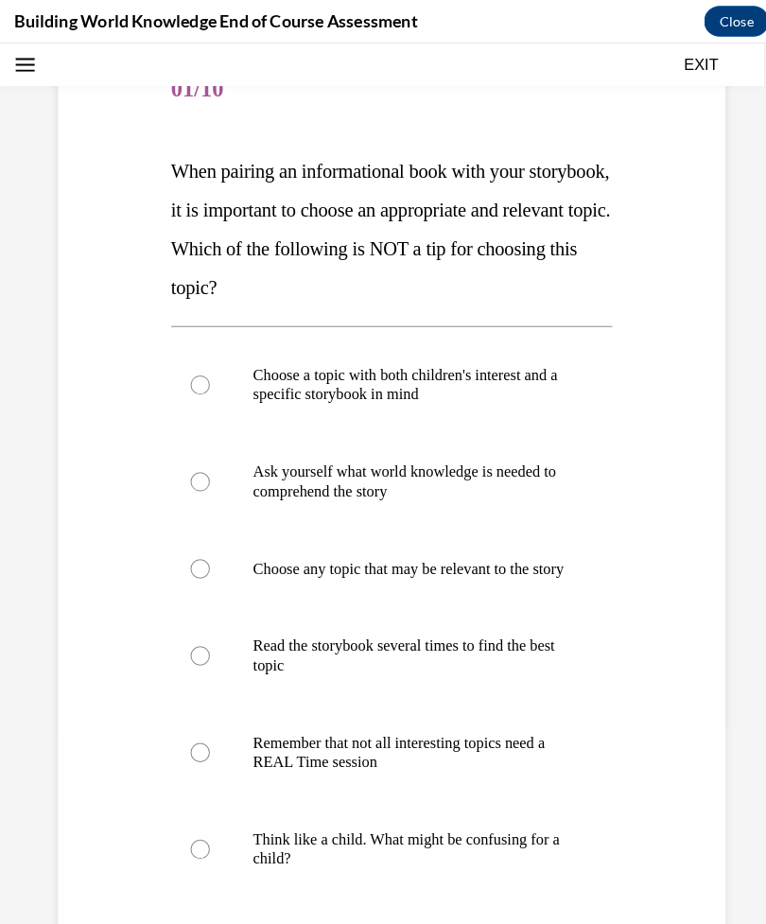
scroll to position [213, 0]
click at [215, 562] on label "Choose any topic that may be relevant to the story" at bounding box center [383, 557] width 432 height 76
click at [205, 562] on input "Choose any topic that may be relevant to the story" at bounding box center [195, 556] width 19 height 19
radio input "true"
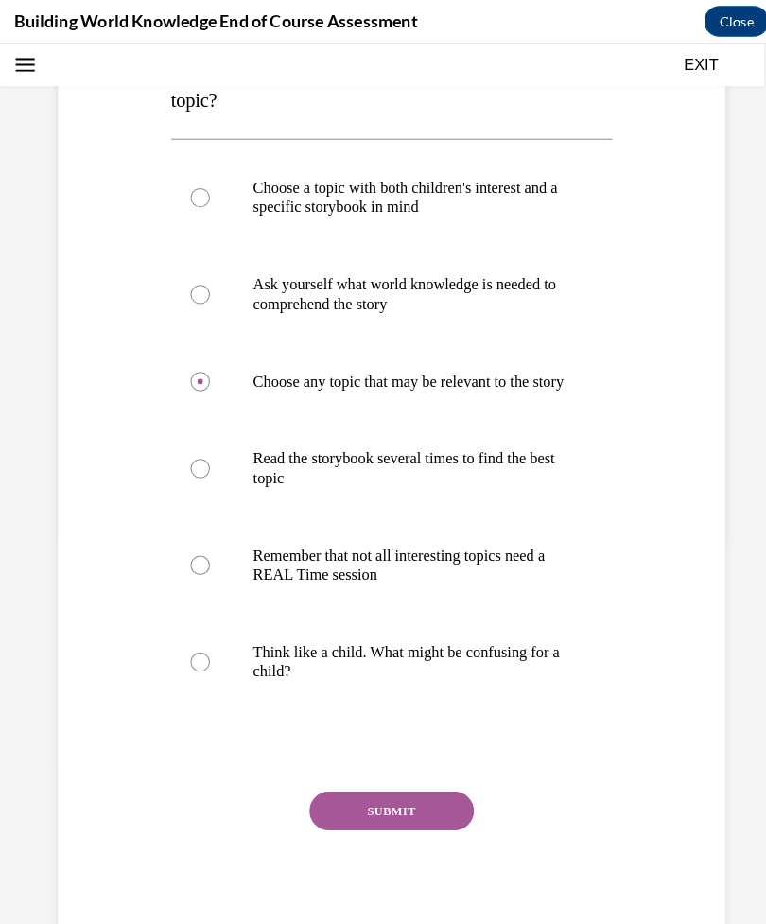
click at [346, 810] on button "SUBMIT" at bounding box center [383, 794] width 161 height 38
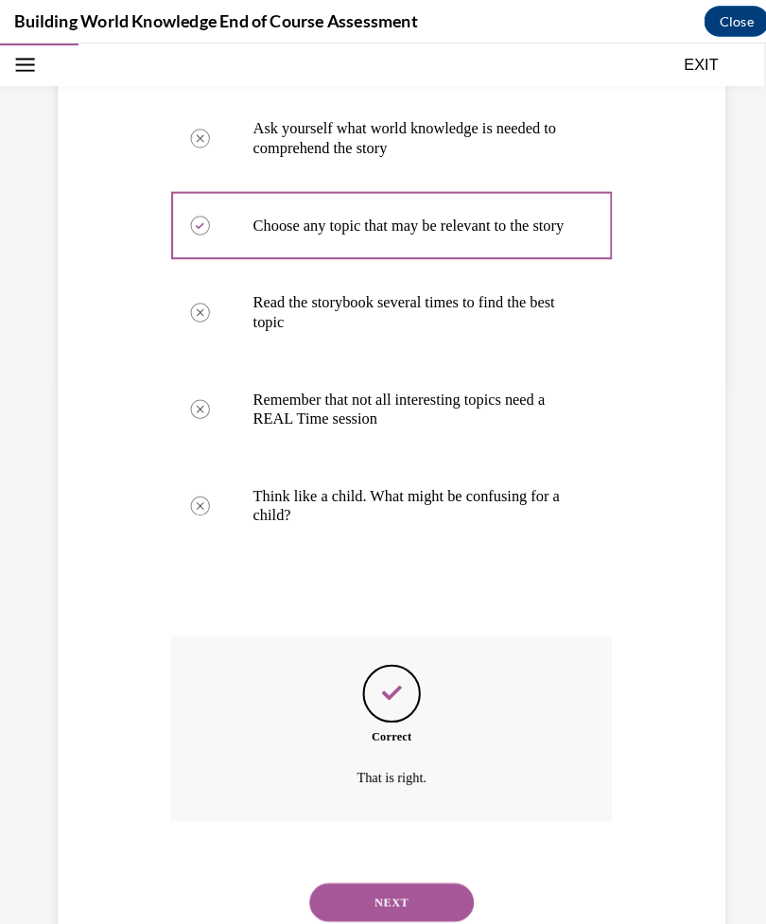
click at [333, 887] on button "NEXT" at bounding box center [383, 884] width 161 height 38
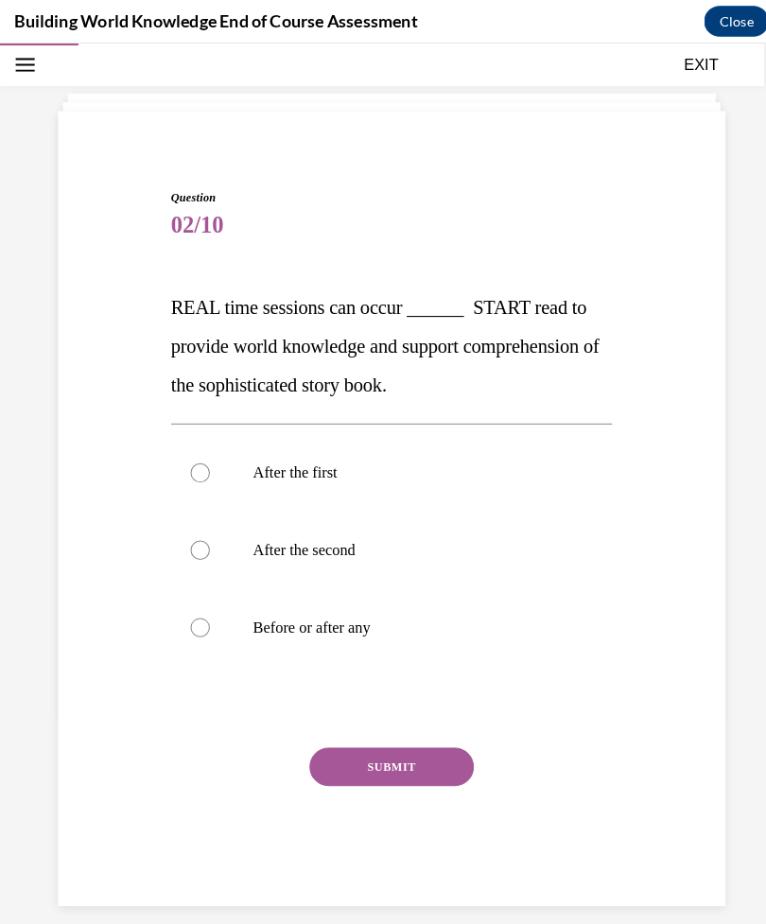
scroll to position [60, 0]
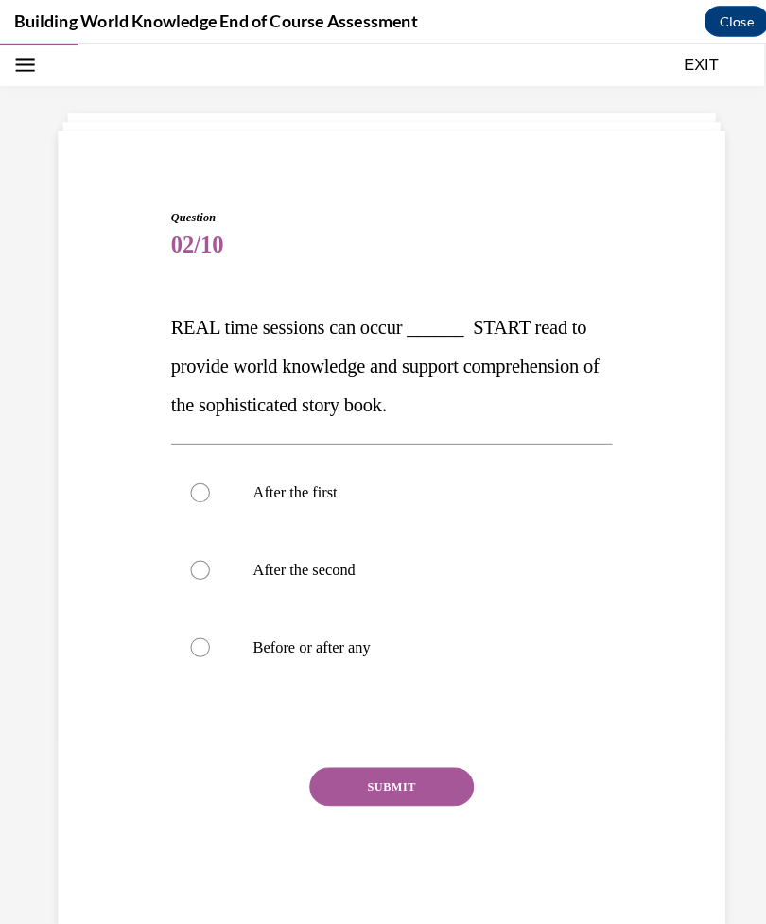
click at [182, 623] on label "Before or after any" at bounding box center [383, 634] width 432 height 76
click at [186, 625] on input "Before or after any" at bounding box center [195, 634] width 19 height 19
radio input "true"
click at [339, 770] on button "SUBMIT" at bounding box center [383, 770] width 161 height 38
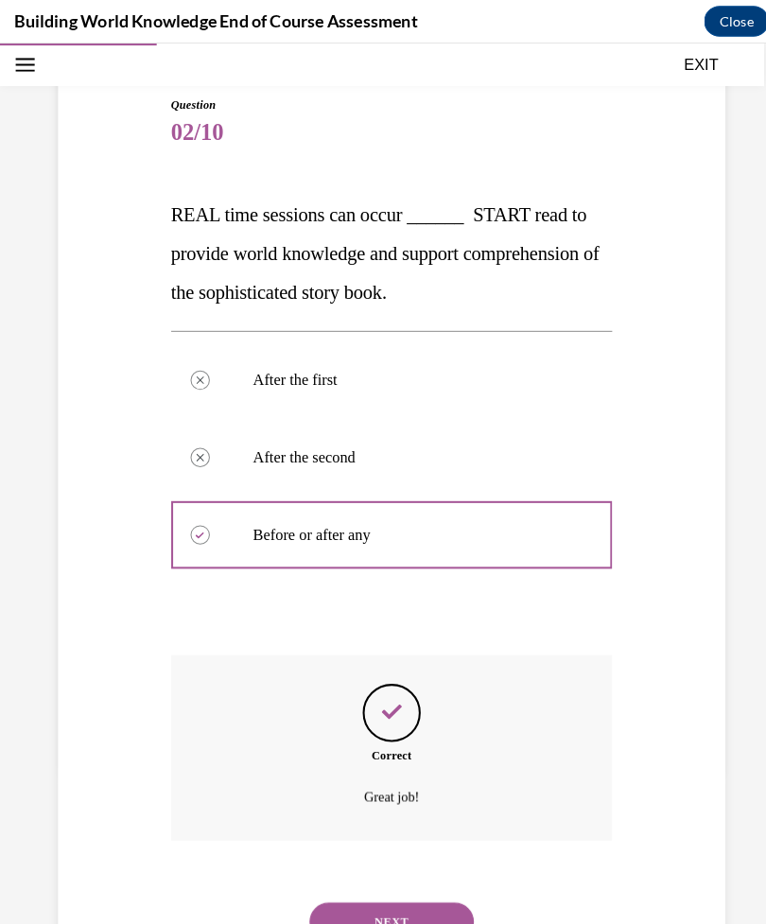
click at [350, 891] on button "NEXT" at bounding box center [383, 903] width 161 height 38
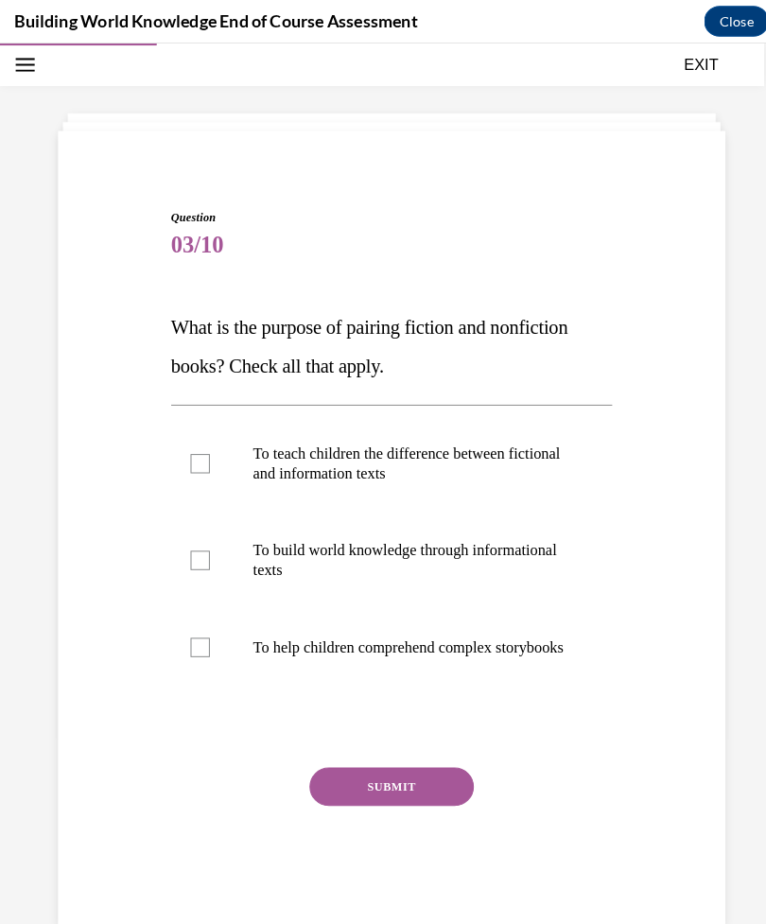
click at [206, 458] on label "To teach children the difference between fictional and information texts" at bounding box center [383, 454] width 432 height 95
click at [205, 458] on input "To teach children the difference between fictional and information texts" at bounding box center [195, 454] width 19 height 19
click at [189, 445] on div at bounding box center [195, 454] width 19 height 19
click at [189, 445] on input "To teach children the difference between fictional and information texts" at bounding box center [195, 454] width 19 height 19
checkbox input "false"
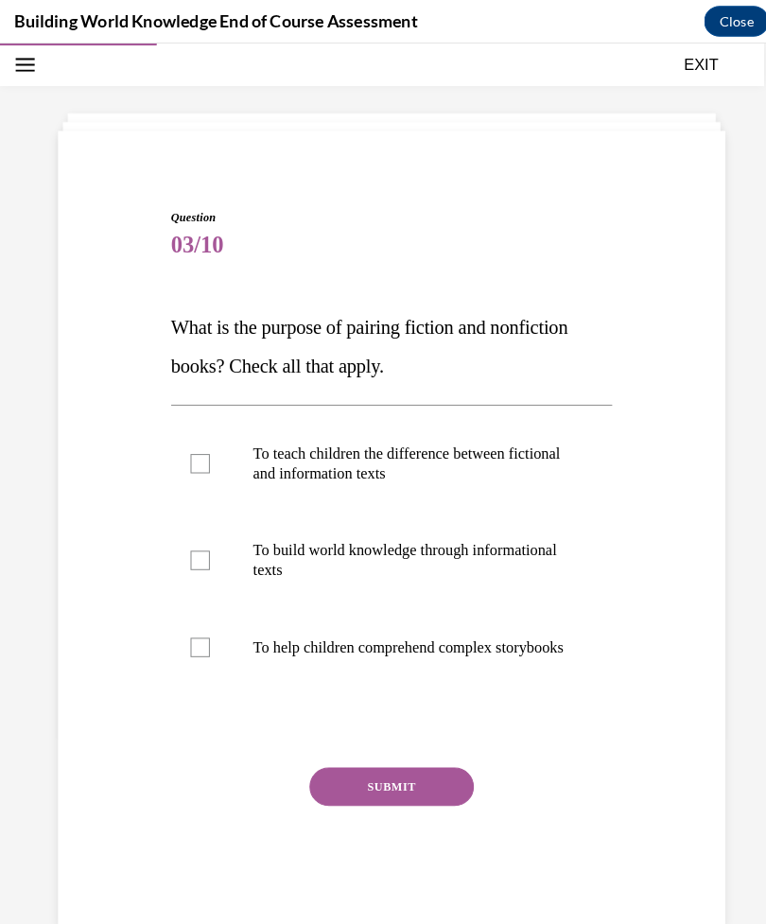
click at [206, 551] on label "To build world knowledge through informational texts" at bounding box center [383, 549] width 432 height 95
click at [205, 551] on input "To build world knowledge through informational texts" at bounding box center [195, 548] width 19 height 19
checkbox input "true"
click at [195, 656] on label "To help children comprehend complex storybooks" at bounding box center [383, 634] width 432 height 76
click at [195, 643] on input "To help children comprehend complex storybooks" at bounding box center [195, 634] width 19 height 19
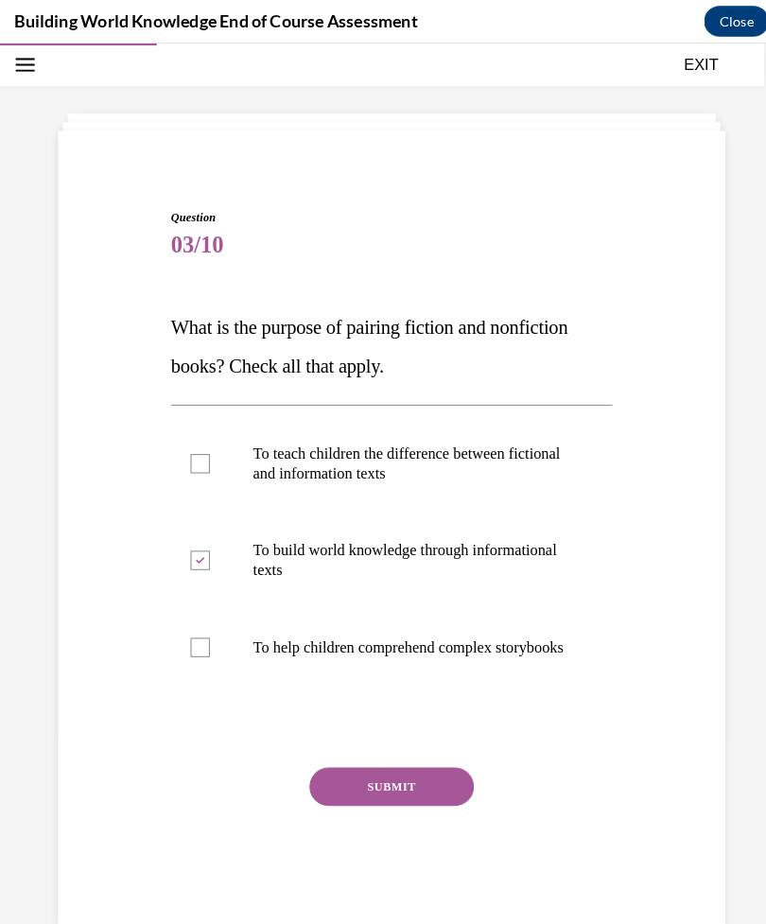
checkbox input "true"
click at [330, 789] on button "SUBMIT" at bounding box center [383, 770] width 161 height 38
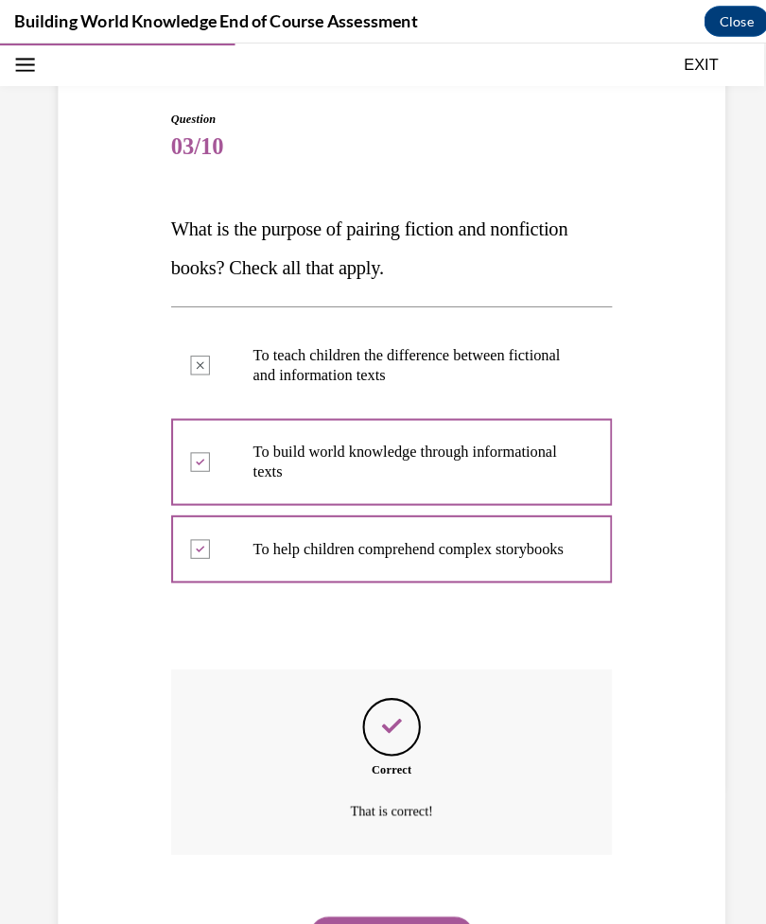
scroll to position [188, 0]
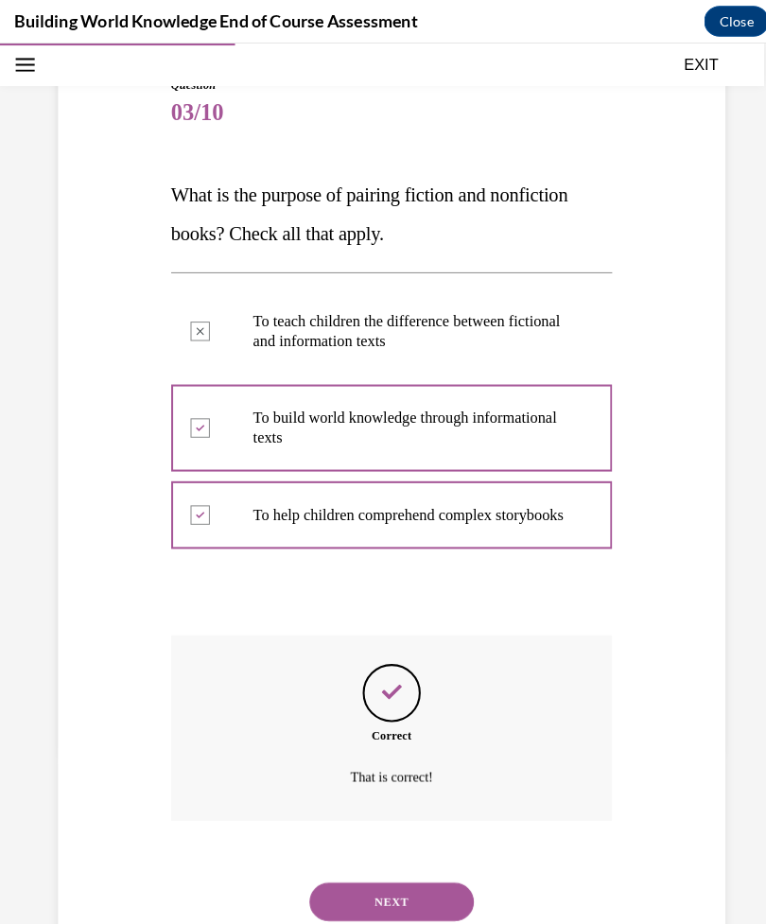
click at [326, 871] on button "NEXT" at bounding box center [383, 884] width 161 height 38
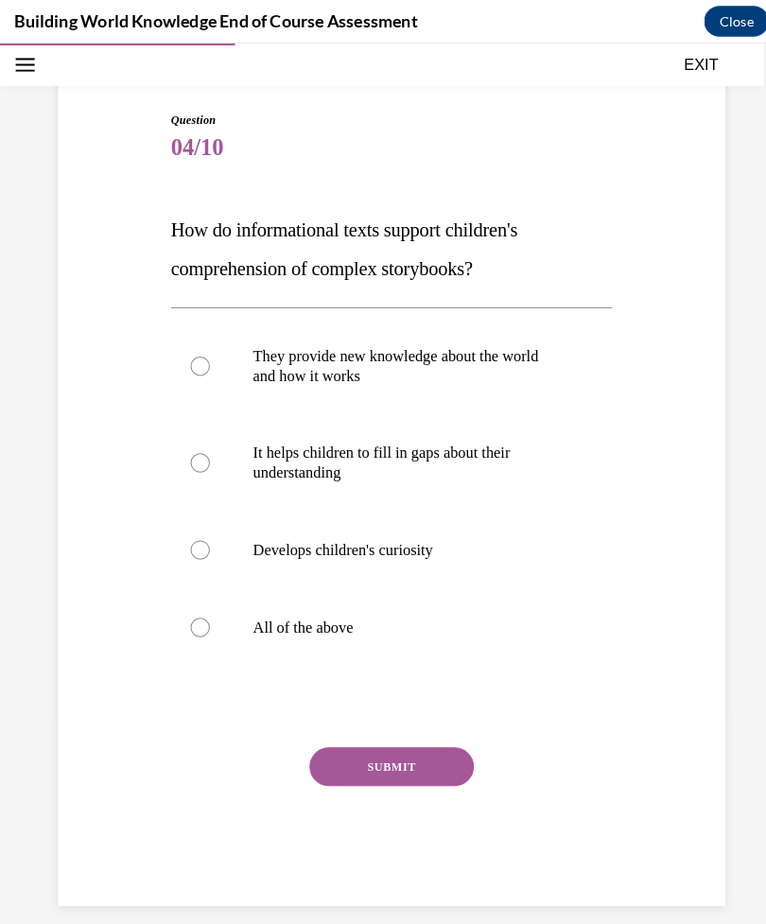
scroll to position [93, 0]
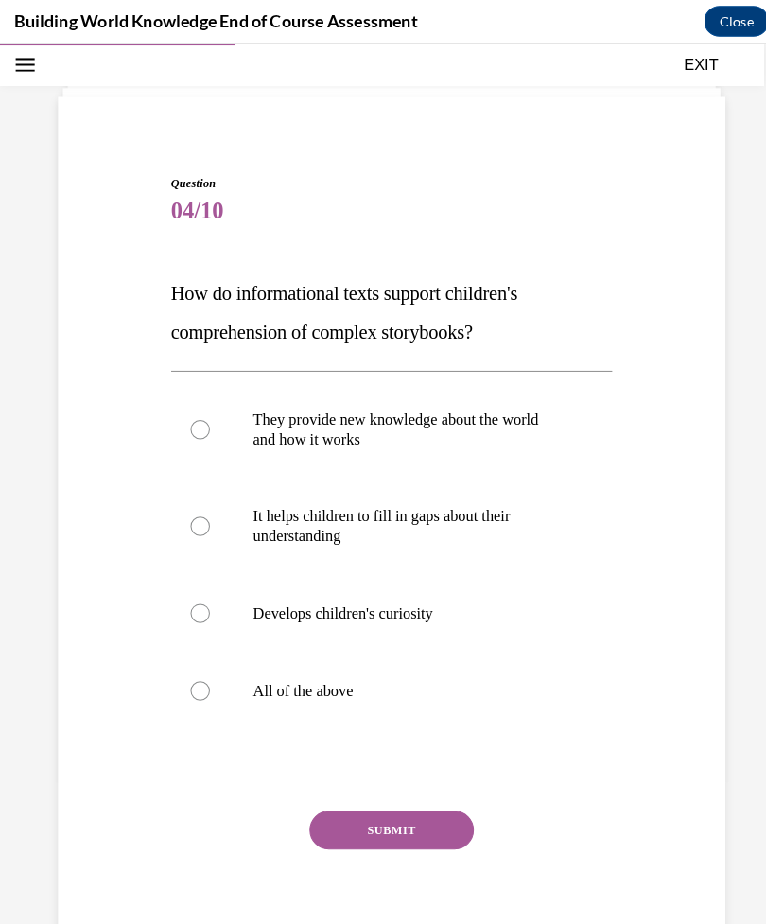
click at [200, 671] on div at bounding box center [195, 676] width 19 height 19
click at [200, 671] on input "All of the above" at bounding box center [195, 676] width 19 height 19
radio input "true"
click at [324, 808] on button "SUBMIT" at bounding box center [383, 813] width 161 height 38
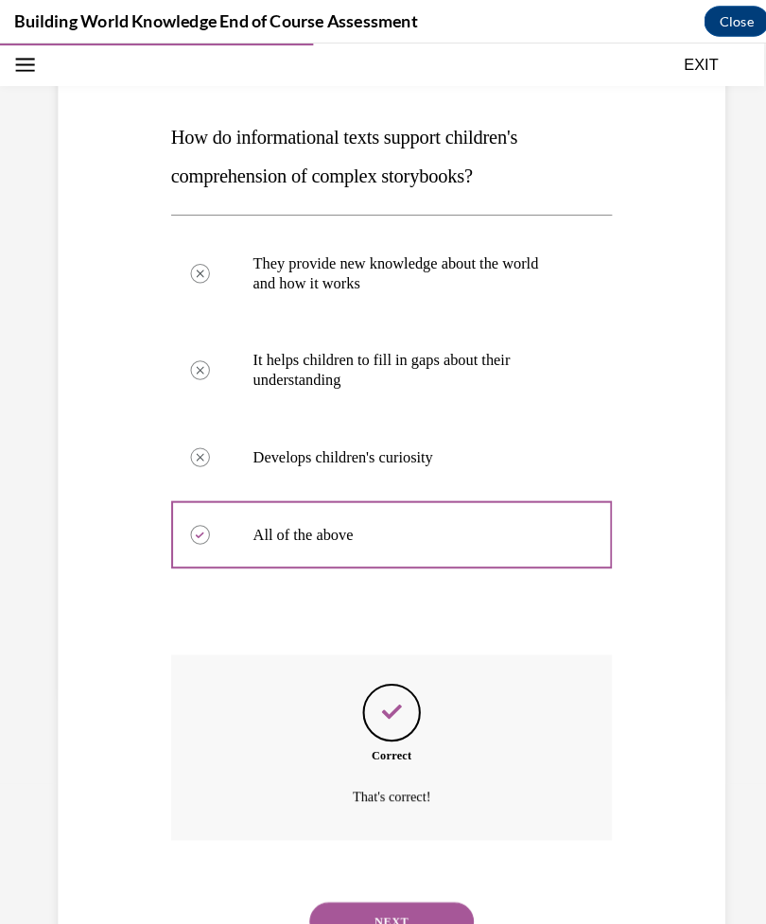
click at [328, 884] on button "NEXT" at bounding box center [383, 903] width 161 height 38
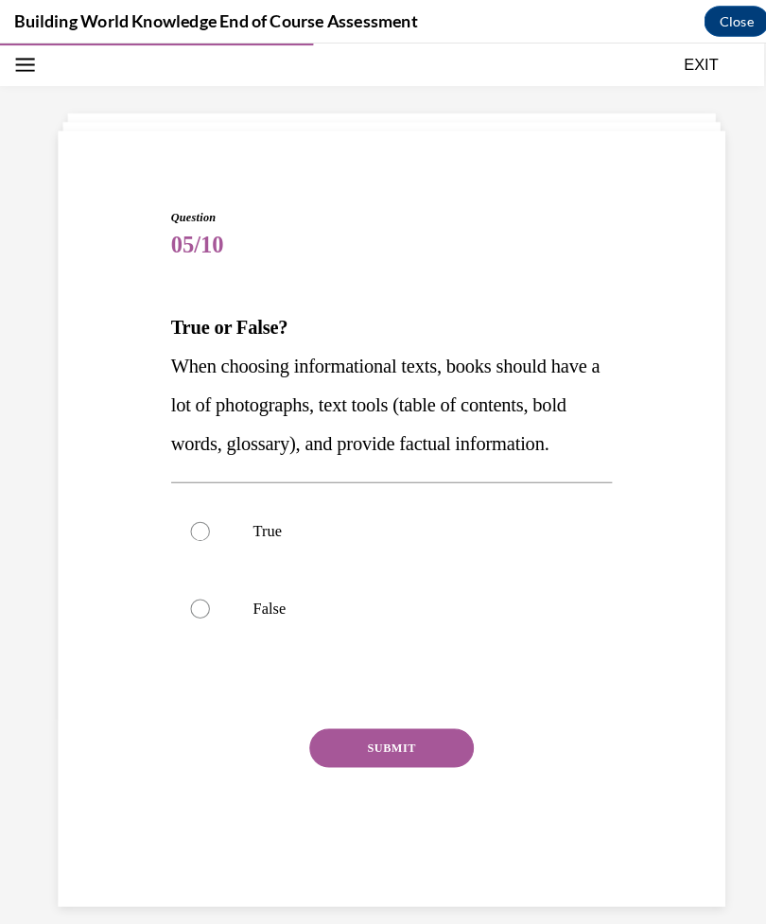
scroll to position [60, 0]
click at [329, 751] on button "SUBMIT" at bounding box center [383, 732] width 161 height 38
click at [196, 546] on label "True" at bounding box center [383, 521] width 432 height 76
click at [196, 530] on input "True" at bounding box center [195, 520] width 19 height 19
radio input "true"
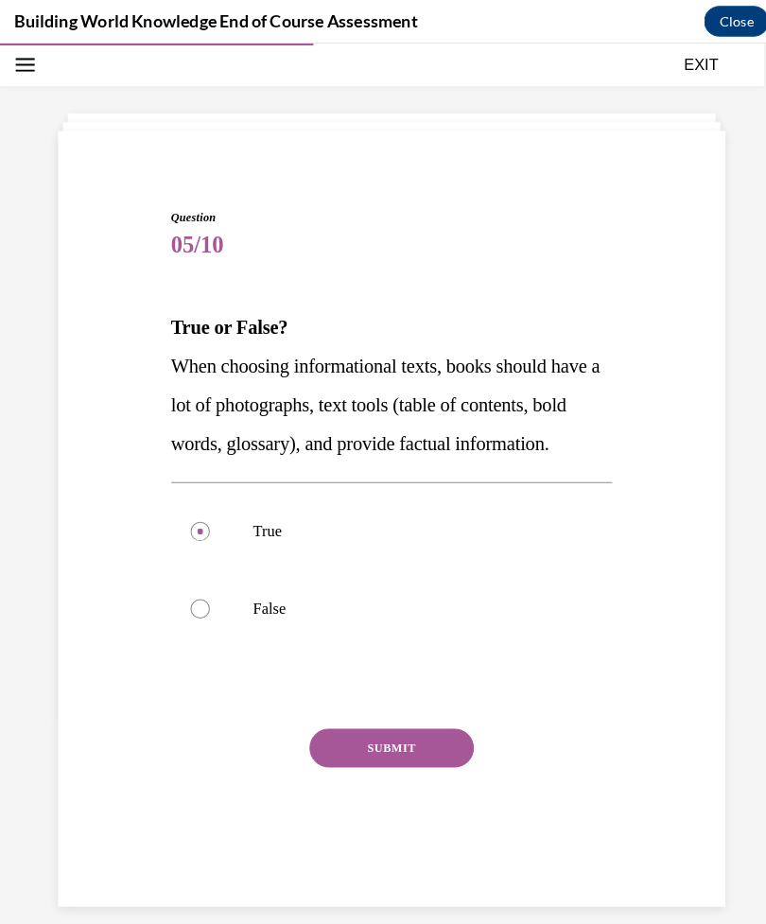
click at [313, 751] on button "SUBMIT" at bounding box center [383, 732] width 161 height 38
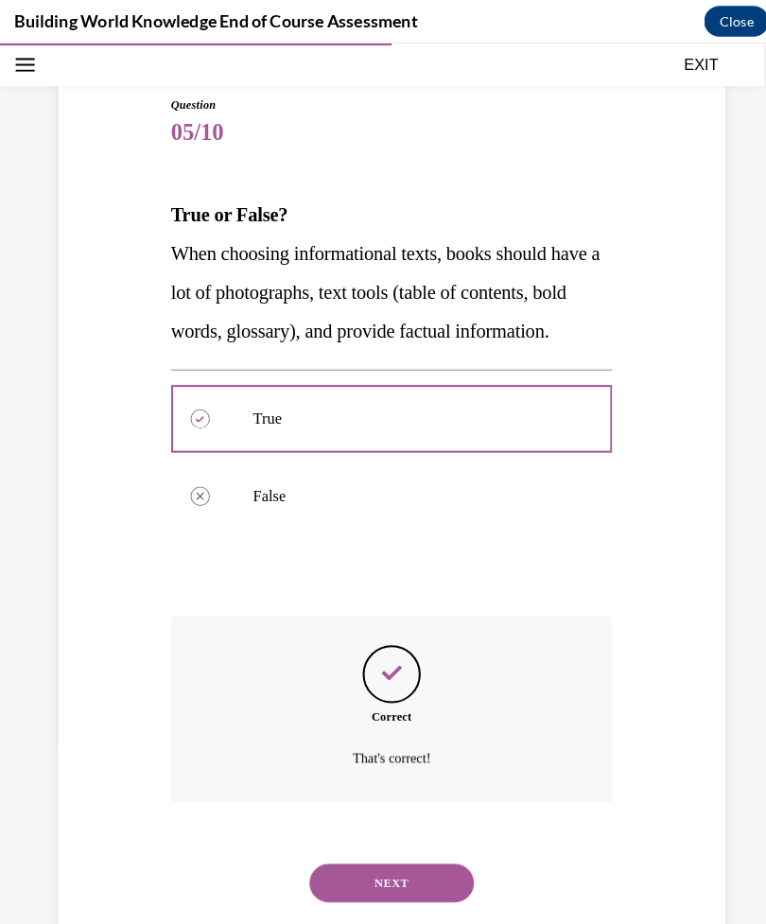
click at [361, 884] on button "NEXT" at bounding box center [383, 865] width 161 height 38
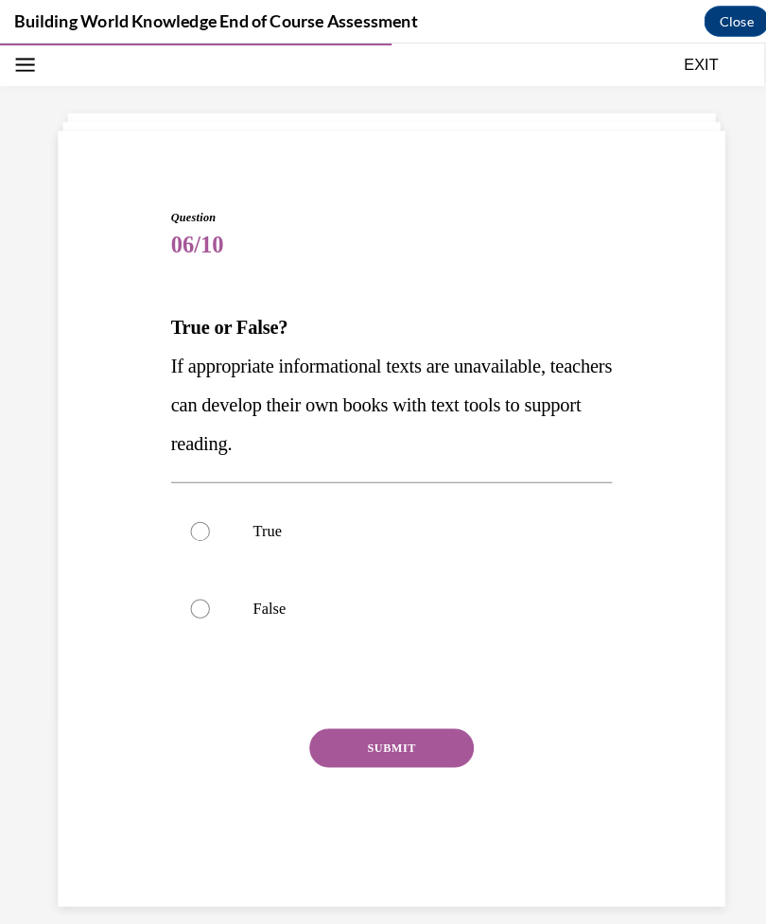
scroll to position [59, 0]
click at [193, 522] on div at bounding box center [195, 521] width 19 height 19
click at [193, 522] on input "True" at bounding box center [195, 521] width 19 height 19
radio input "true"
click at [361, 740] on button "SUBMIT" at bounding box center [383, 733] width 161 height 38
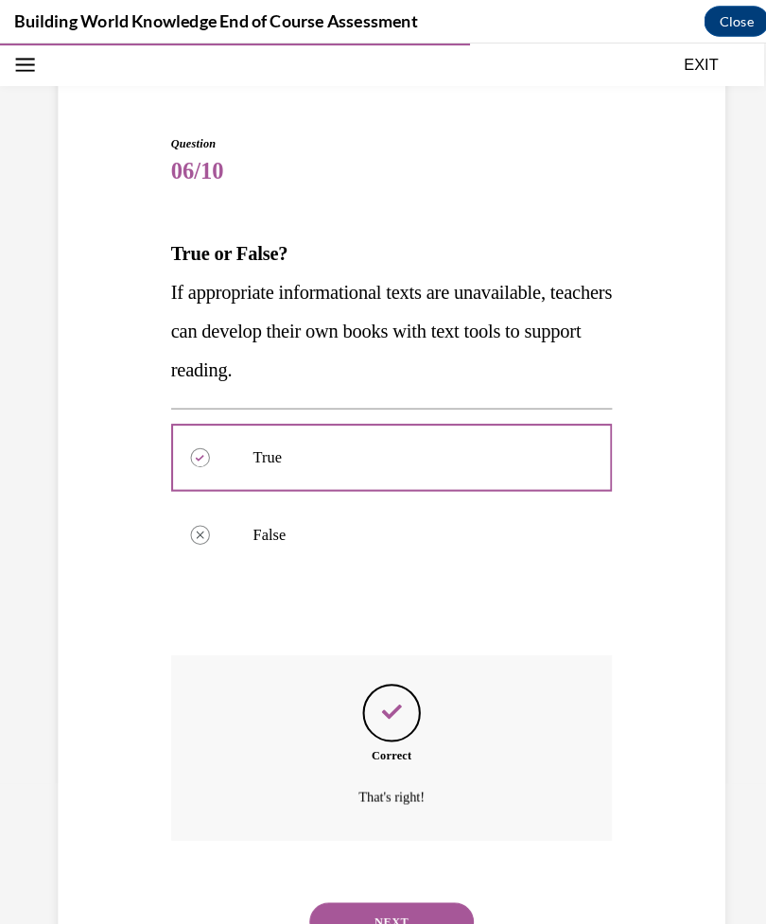
click at [364, 884] on button "NEXT" at bounding box center [383, 903] width 161 height 38
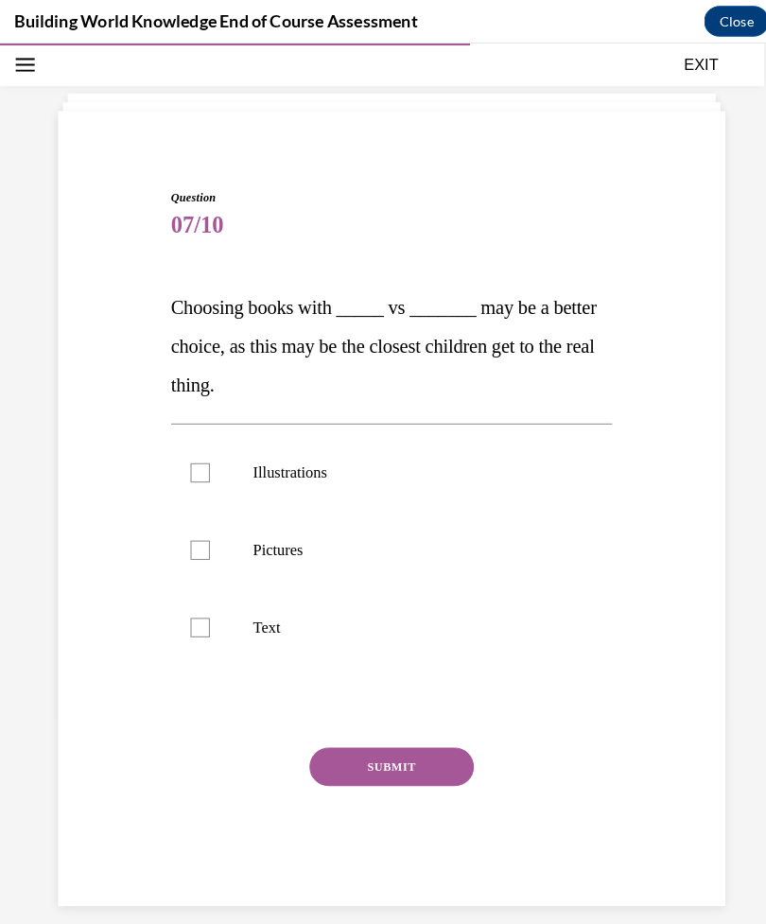
scroll to position [60, 0]
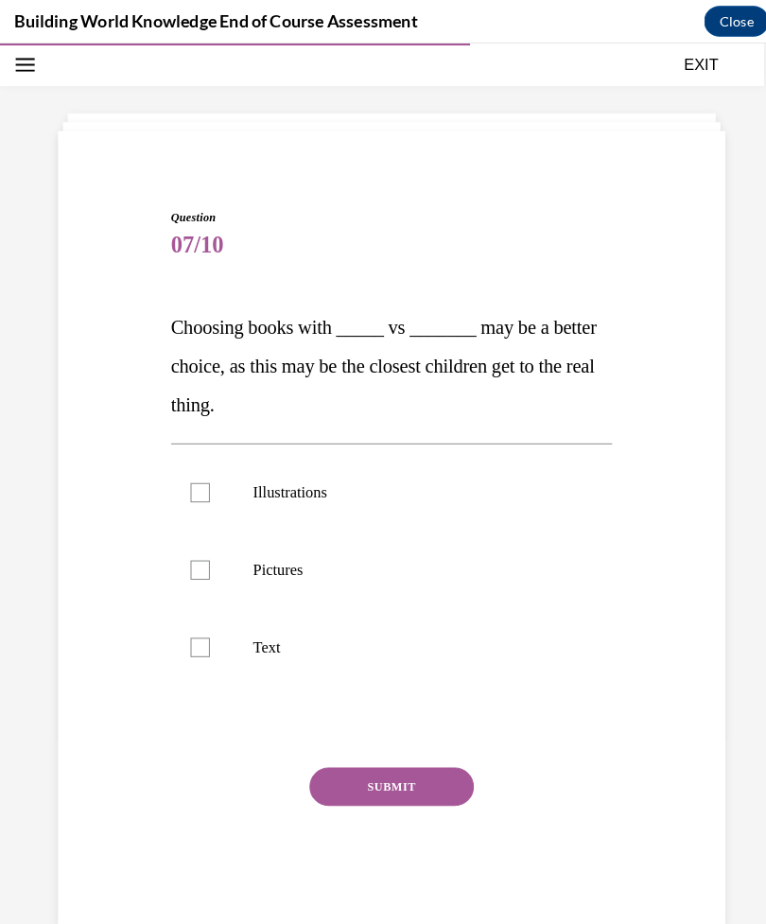
click at [179, 466] on label "Illustrations" at bounding box center [383, 483] width 432 height 76
click at [186, 473] on input "Illustrations" at bounding box center [195, 482] width 19 height 19
checkbox input "true"
click at [212, 557] on label "Pictures" at bounding box center [383, 558] width 432 height 76
click at [205, 557] on input "Pictures" at bounding box center [195, 558] width 19 height 19
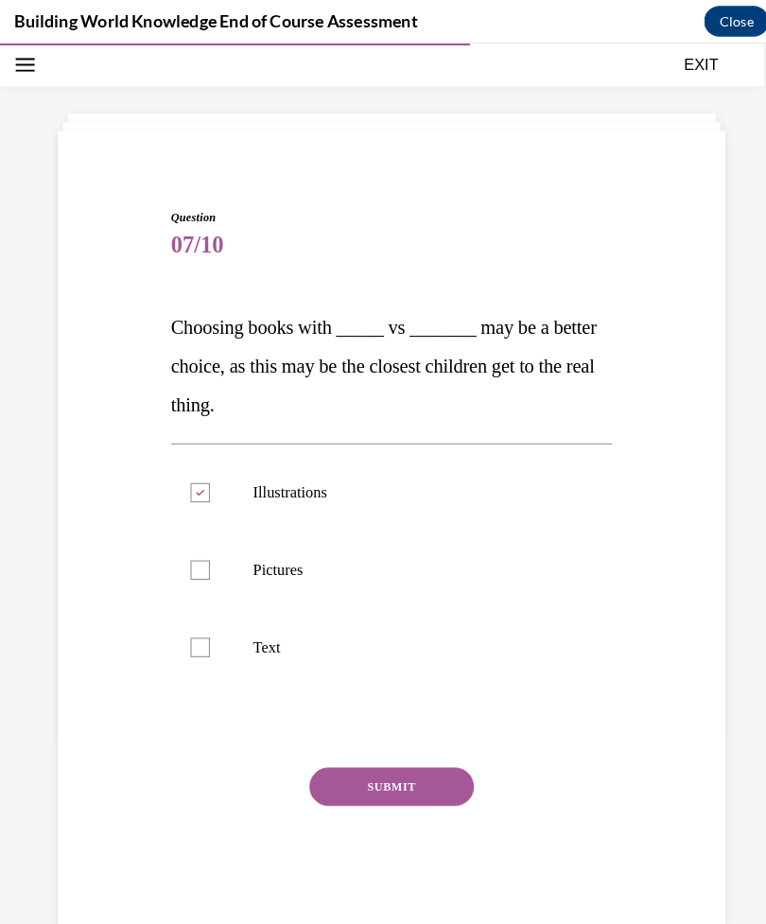
checkbox input "true"
click at [191, 482] on div at bounding box center [195, 482] width 19 height 19
click at [191, 482] on input "Illustrations" at bounding box center [195, 482] width 19 height 19
checkbox input "false"
click at [209, 551] on label "Pictures" at bounding box center [383, 558] width 432 height 76
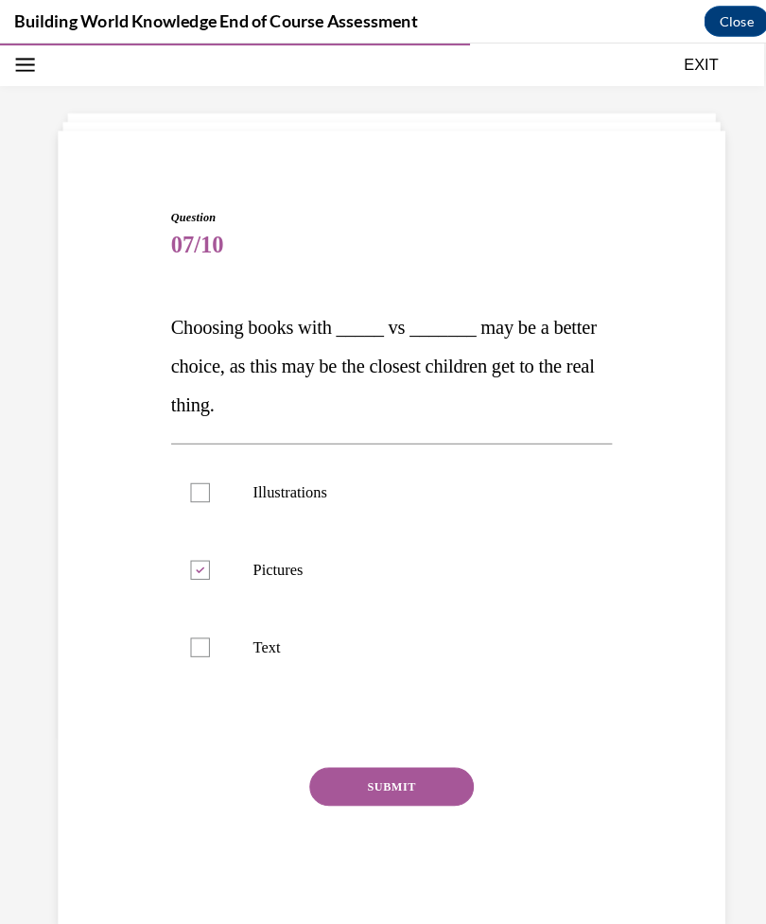
click at [205, 551] on input "Pictures" at bounding box center [195, 558] width 19 height 19
click at [208, 562] on label "Pictures" at bounding box center [383, 558] width 432 height 76
click at [205, 562] on input "Pictures" at bounding box center [195, 558] width 19 height 19
checkbox input "true"
click at [197, 453] on label "Illustrations" at bounding box center [383, 483] width 432 height 76
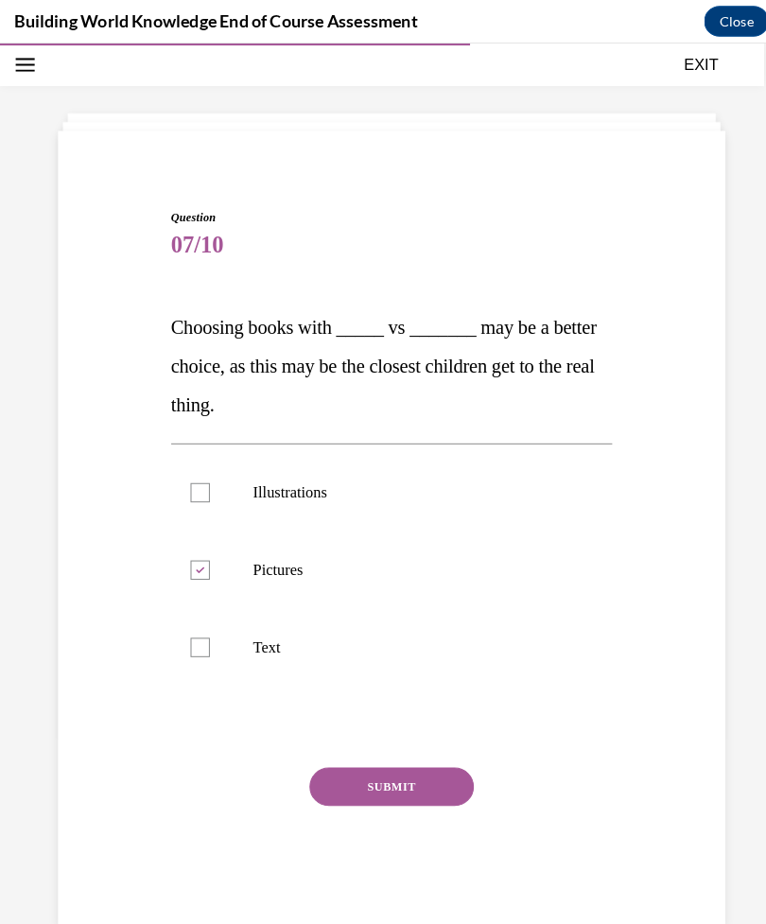
click at [197, 473] on input "Illustrations" at bounding box center [195, 482] width 19 height 19
checkbox input "true"
click at [363, 788] on button "SUBMIT" at bounding box center [383, 770] width 161 height 38
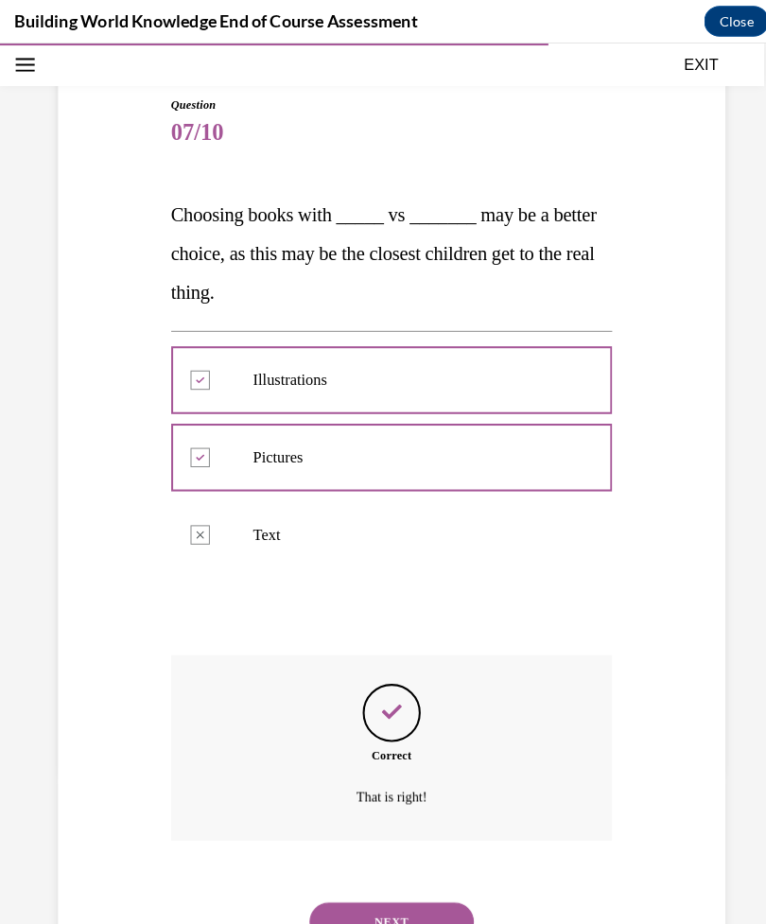
click at [350, 884] on button "NEXT" at bounding box center [383, 903] width 161 height 38
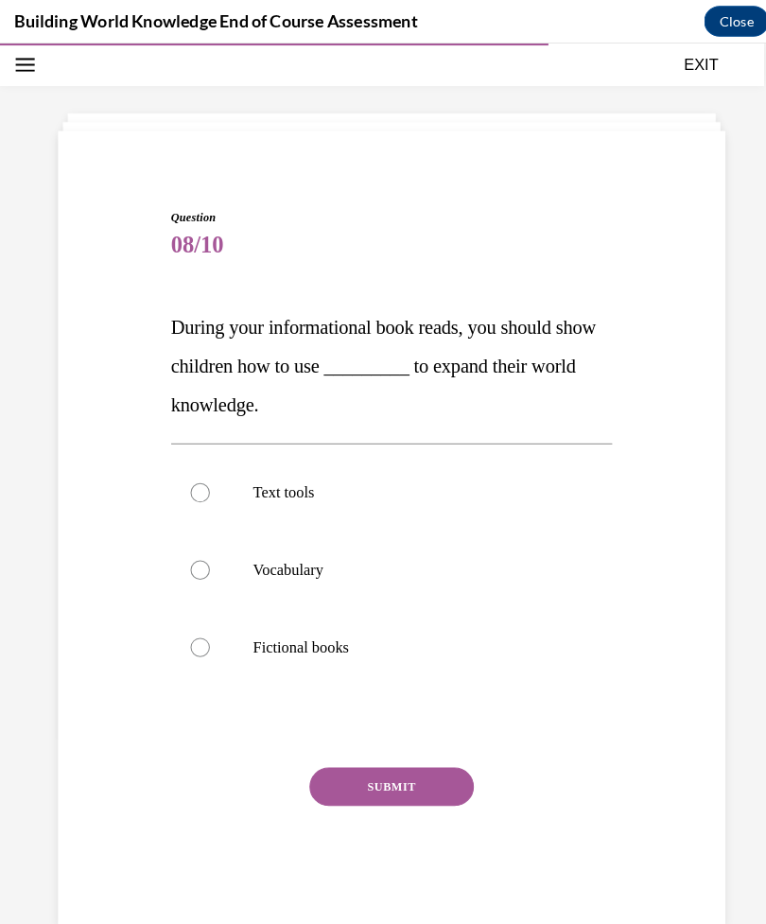
click at [203, 490] on label "Text tools" at bounding box center [383, 483] width 432 height 76
click at [203, 490] on input "Text tools" at bounding box center [195, 482] width 19 height 19
radio input "true"
click at [361, 772] on button "SUBMIT" at bounding box center [383, 770] width 161 height 38
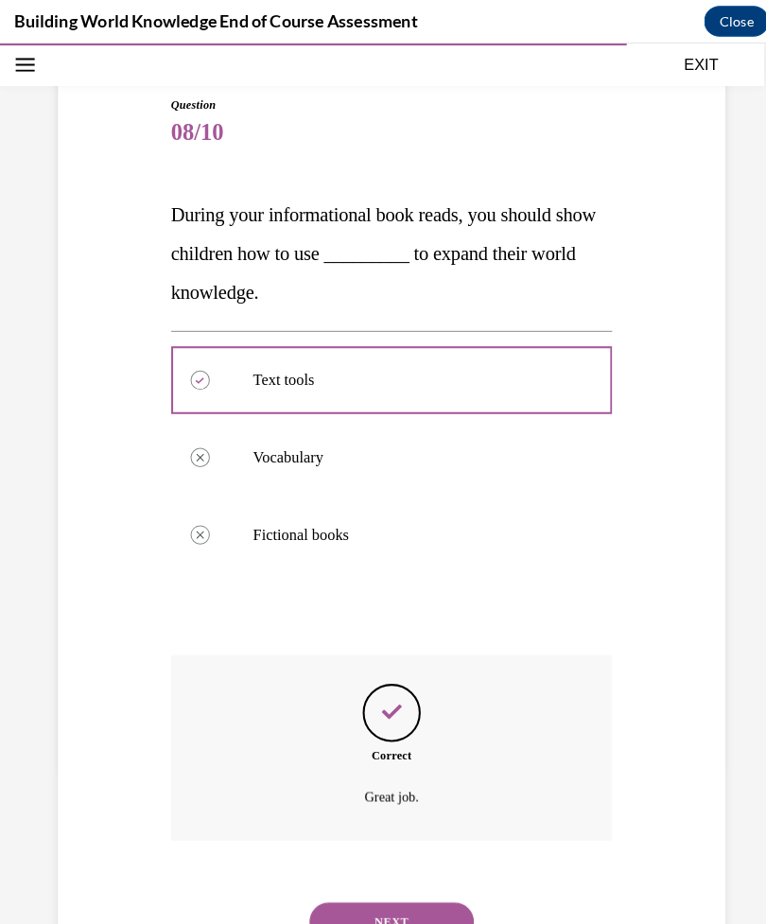
click at [371, 886] on button "NEXT" at bounding box center [383, 903] width 161 height 38
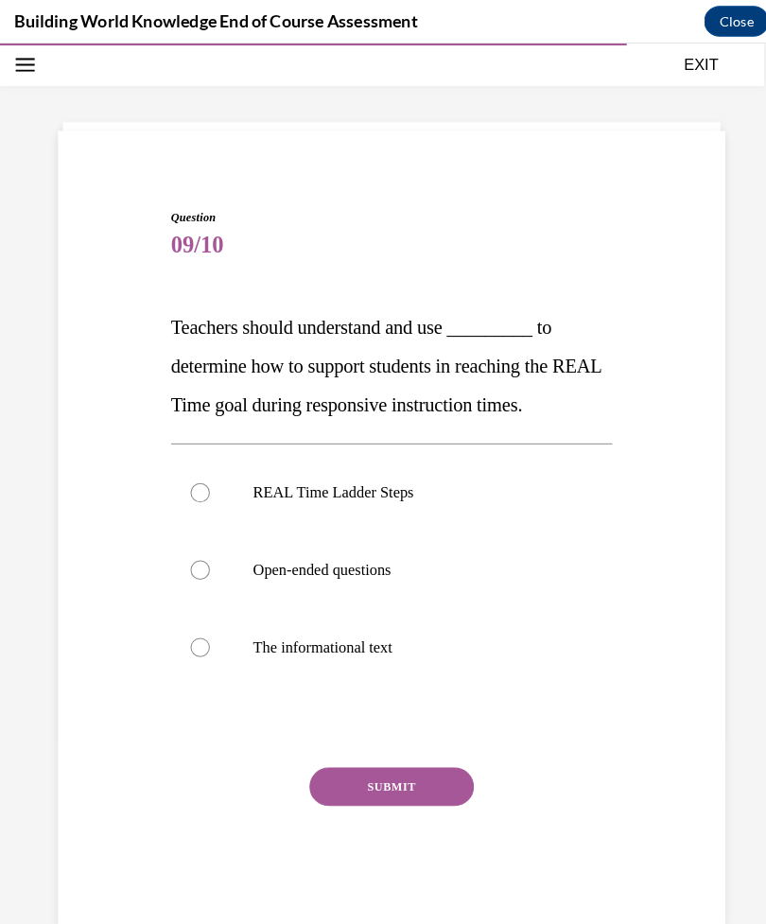
click at [232, 478] on label "REAL Time Ladder Steps" at bounding box center [383, 483] width 432 height 76
click at [205, 478] on input "REAL Time Ladder Steps" at bounding box center [195, 482] width 19 height 19
radio input "true"
click at [415, 773] on button "SUBMIT" at bounding box center [383, 770] width 161 height 38
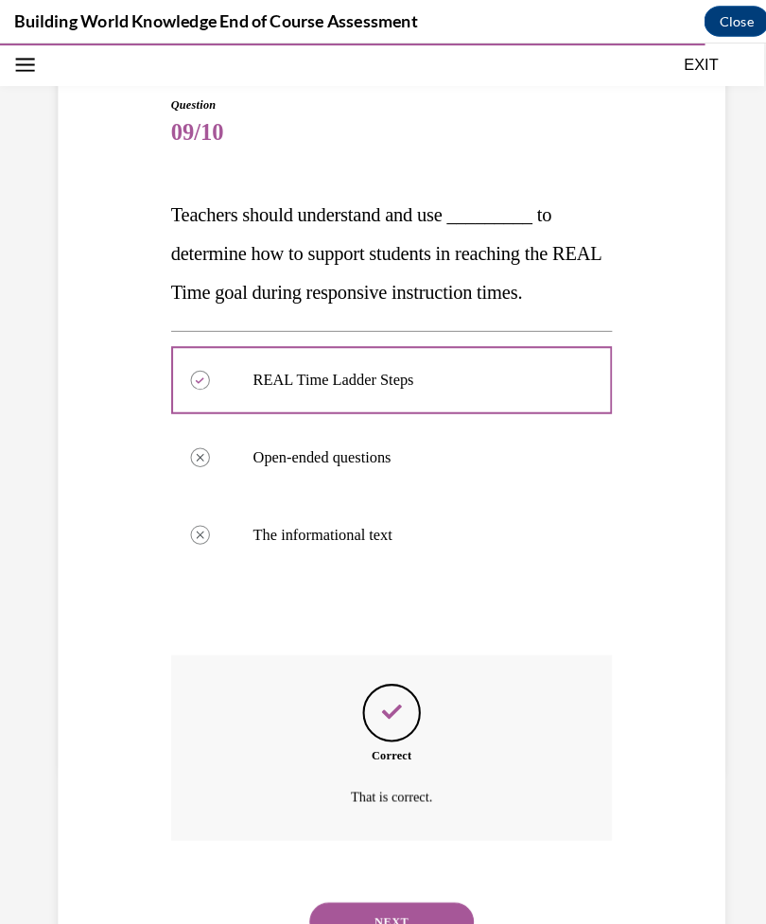
click at [408, 884] on button "NEXT" at bounding box center [383, 903] width 161 height 38
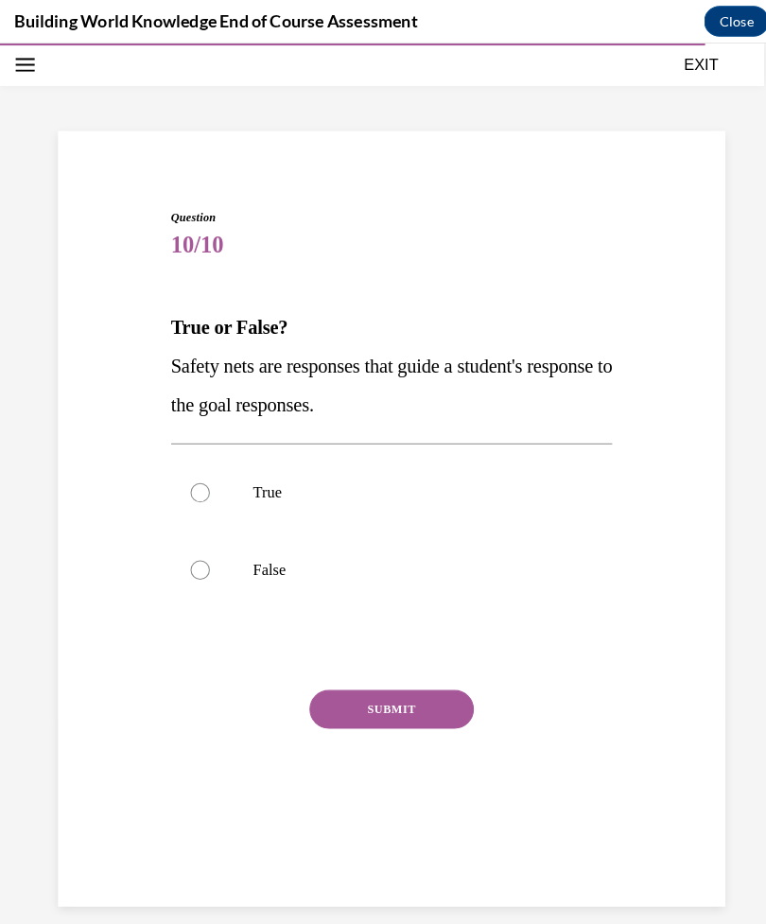
scroll to position [52, 0]
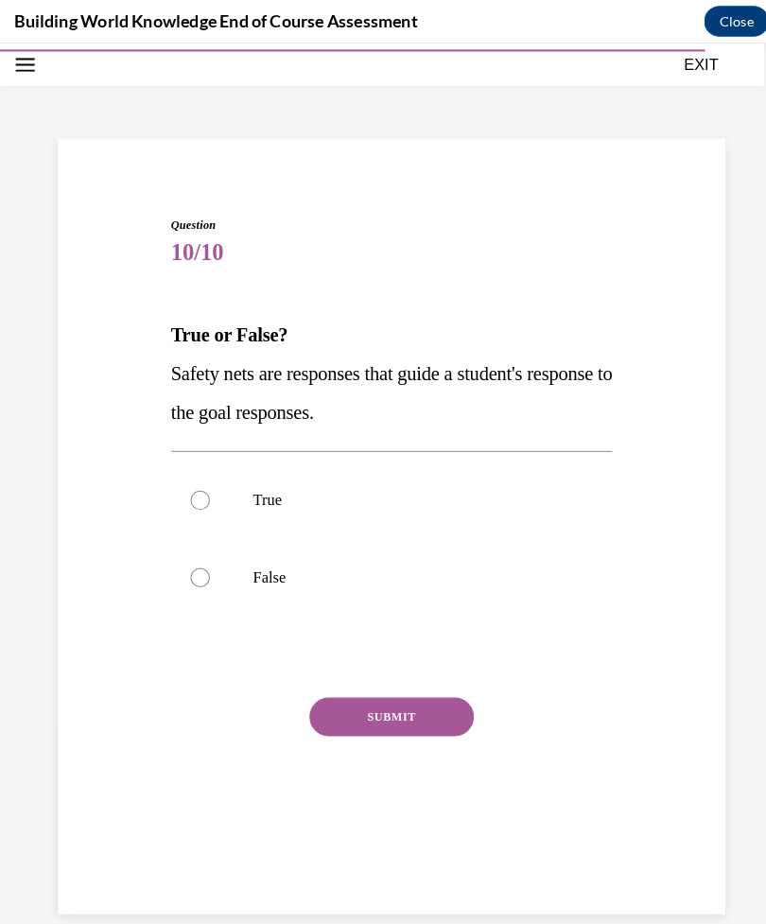
click at [182, 498] on label "True" at bounding box center [383, 490] width 432 height 76
click at [186, 498] on input "True" at bounding box center [195, 490] width 19 height 19
radio input "true"
click at [367, 702] on button "SUBMIT" at bounding box center [383, 702] width 161 height 38
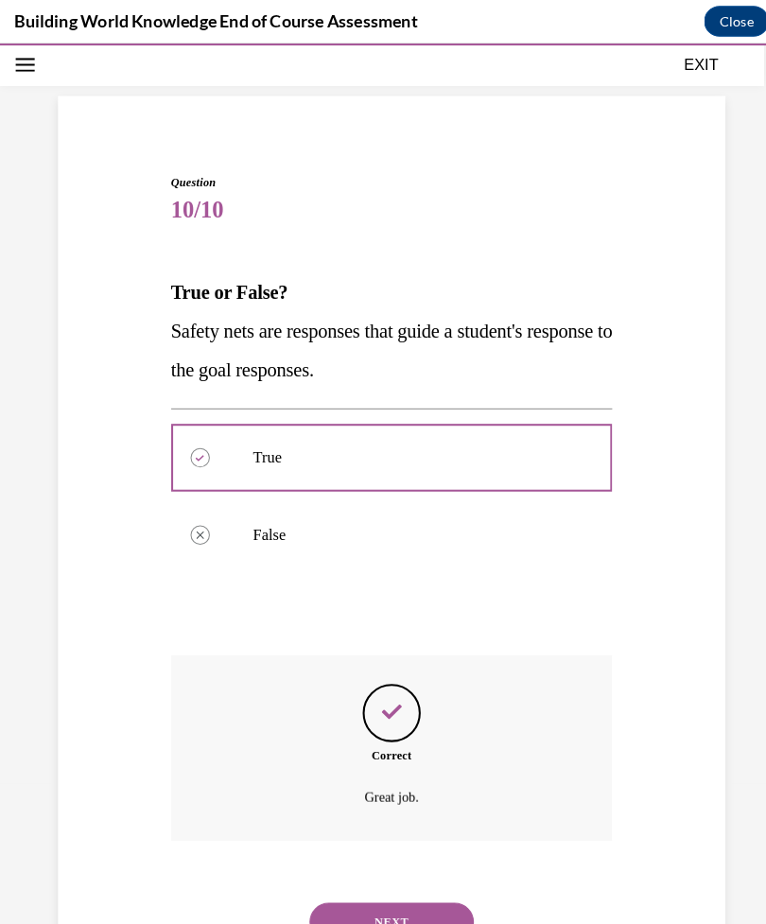
click at [363, 884] on button "NEXT" at bounding box center [383, 903] width 161 height 38
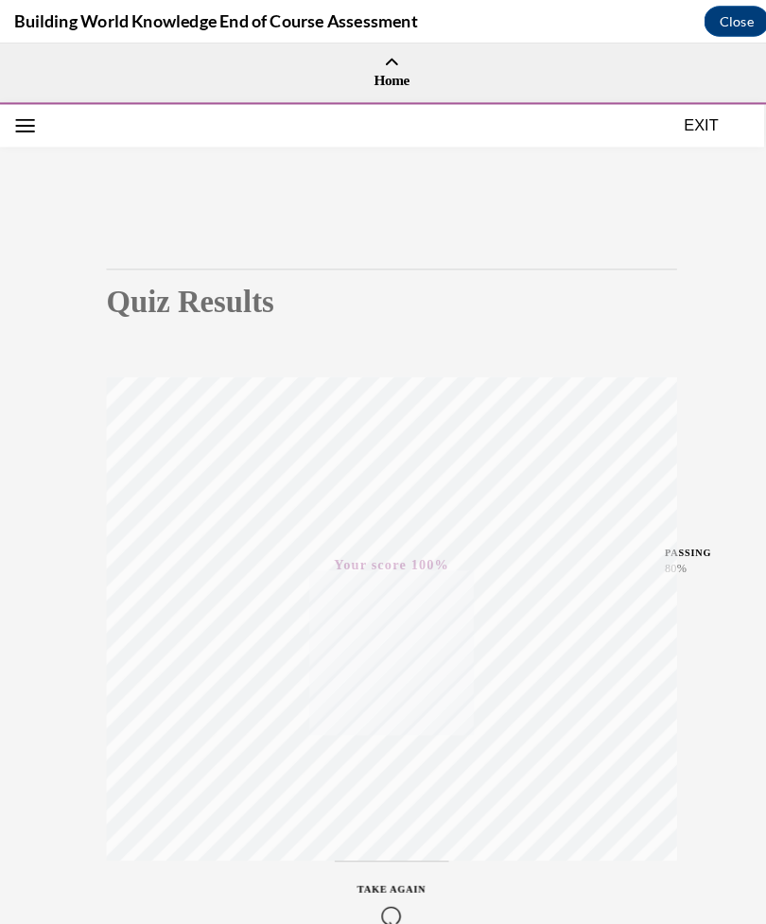
scroll to position [0, 0]
click at [678, 116] on button "EXIT" at bounding box center [686, 122] width 114 height 23
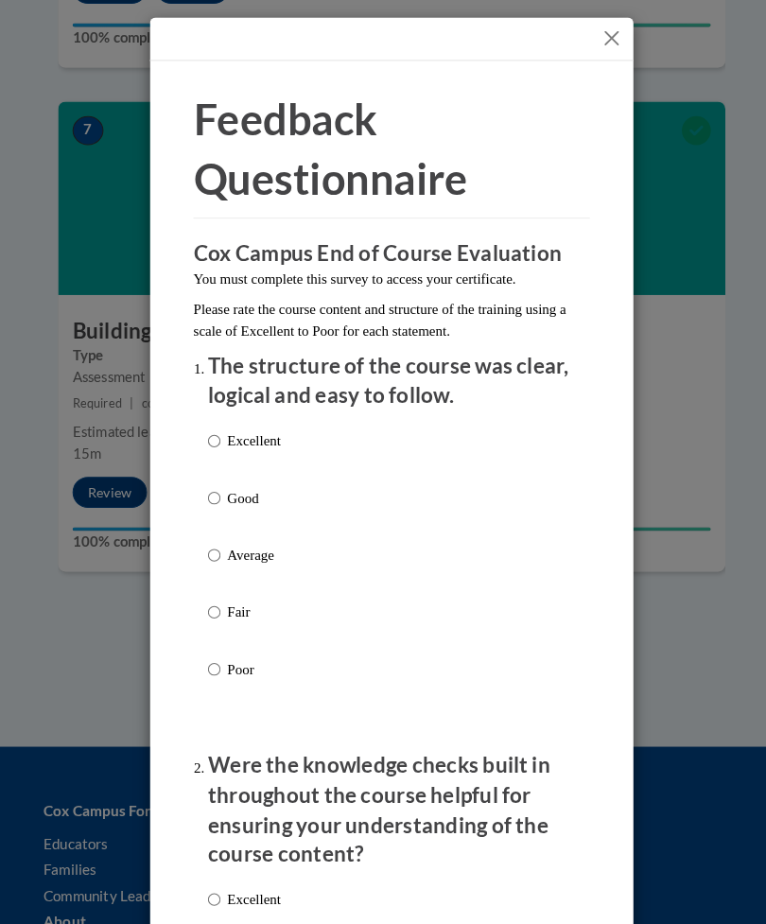
click at [600, 27] on button "Close" at bounding box center [599, 38] width 24 height 24
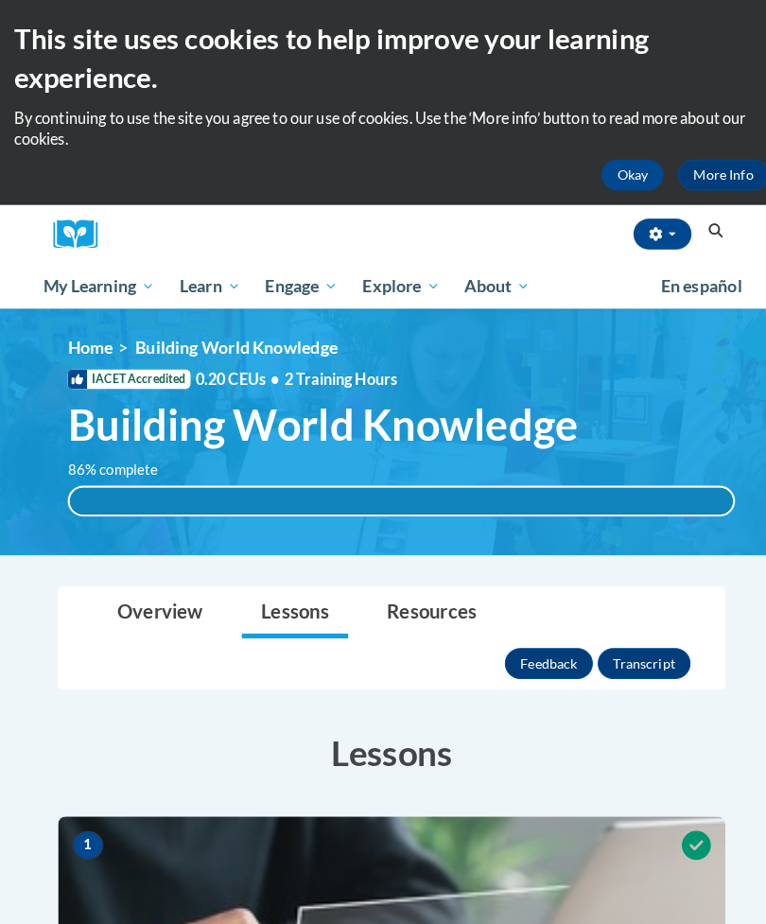
click at [0, 0] on span "My Course Progress" at bounding box center [0, 0] width 0 height 0
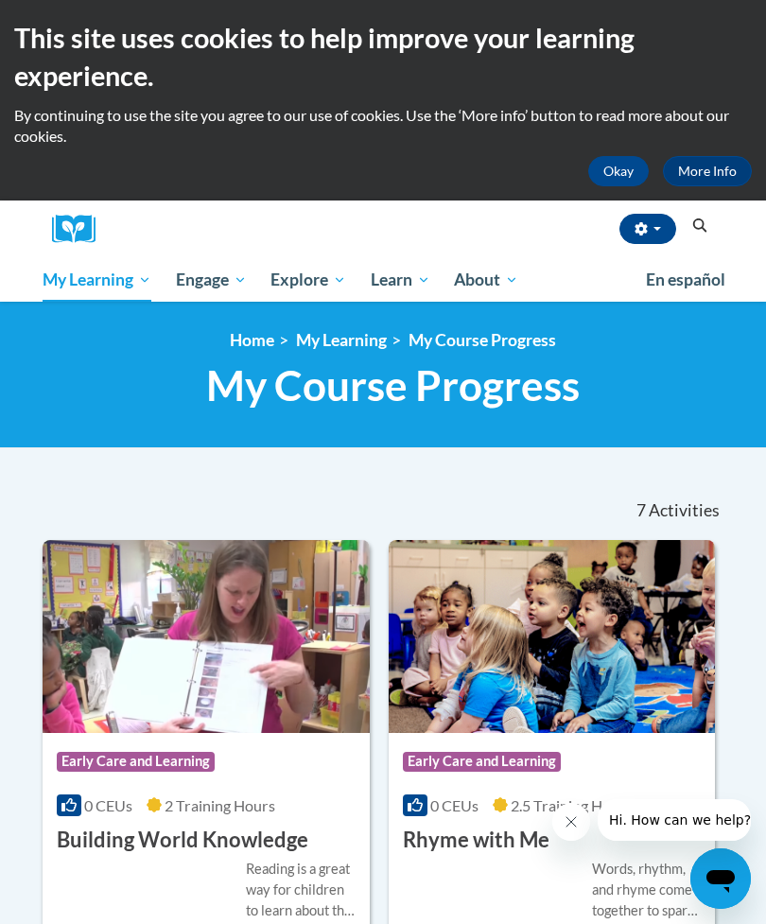
click at [0, 0] on link "My Course Progress" at bounding box center [0, 0] width 0 height 0
click at [704, 231] on icon "Search" at bounding box center [700, 226] width 17 height 14
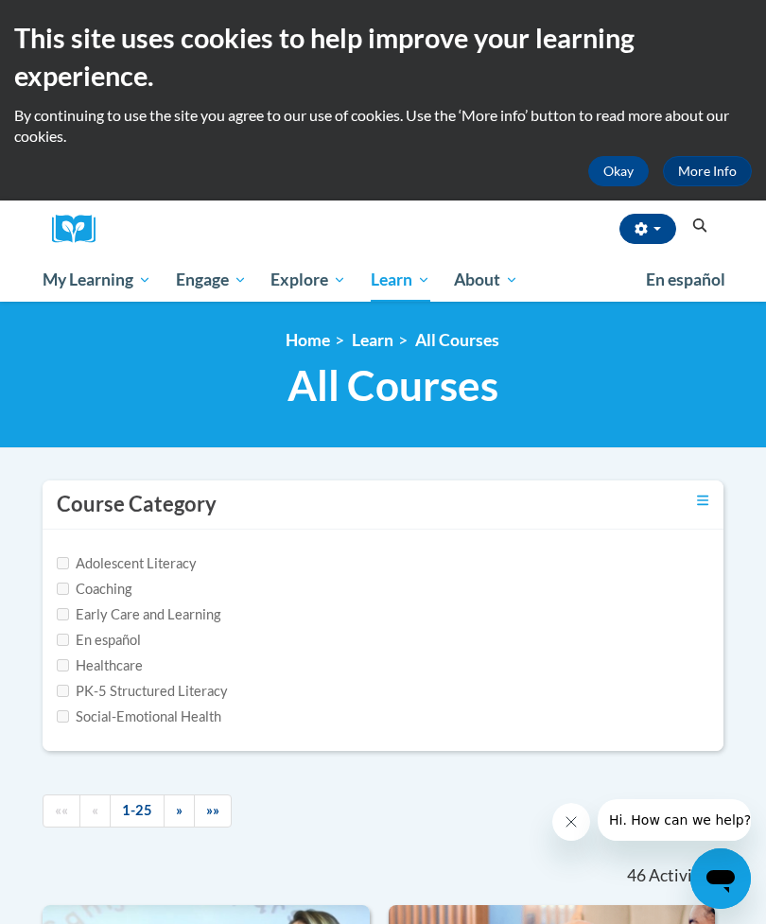
click at [498, 207] on div "Arieana Beaubien (America/New_York UTC-04:00) My Profile Inbox My Transcripts L…" at bounding box center [412, 230] width 606 height 58
click at [700, 235] on button "Search" at bounding box center [700, 226] width 28 height 23
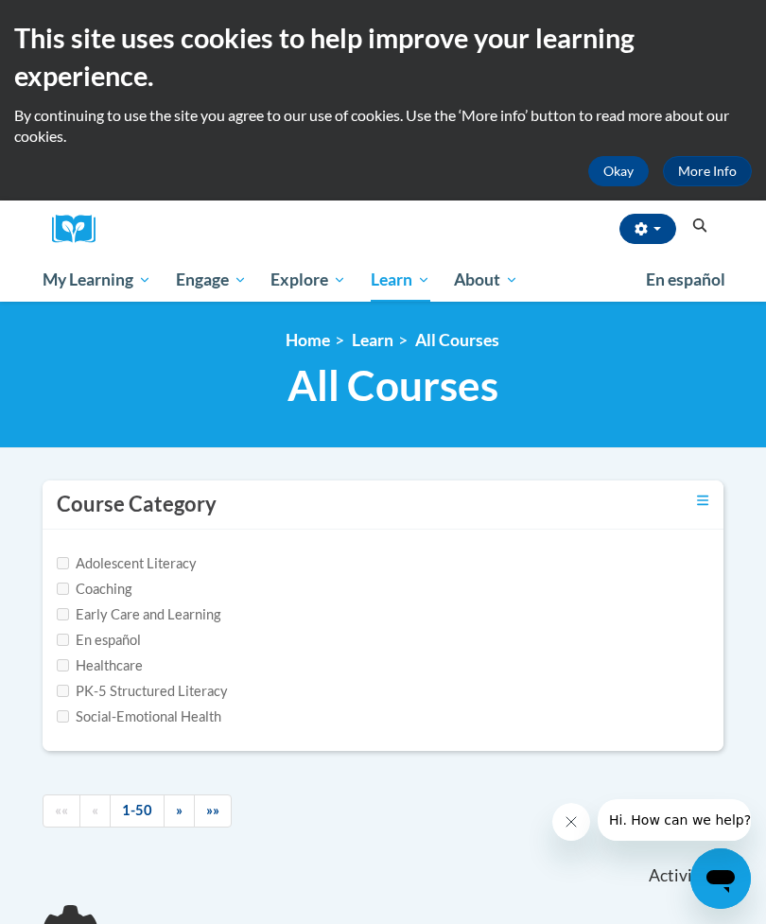
click at [692, 219] on icon "Search" at bounding box center [700, 226] width 17 height 14
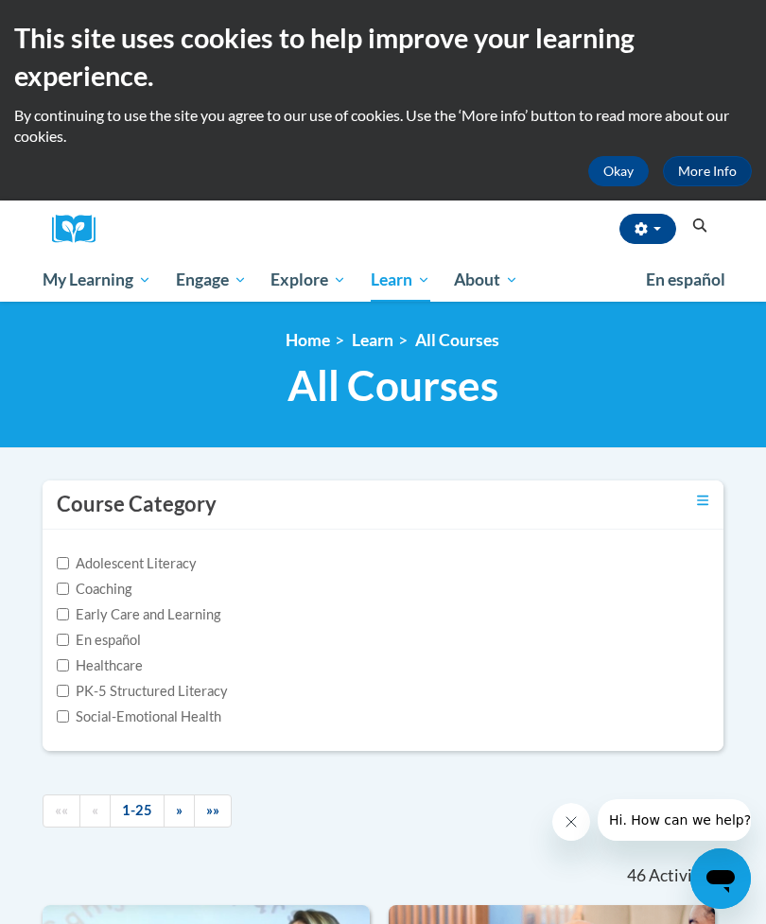
click at [654, 219] on button "button" at bounding box center [648, 229] width 57 height 30
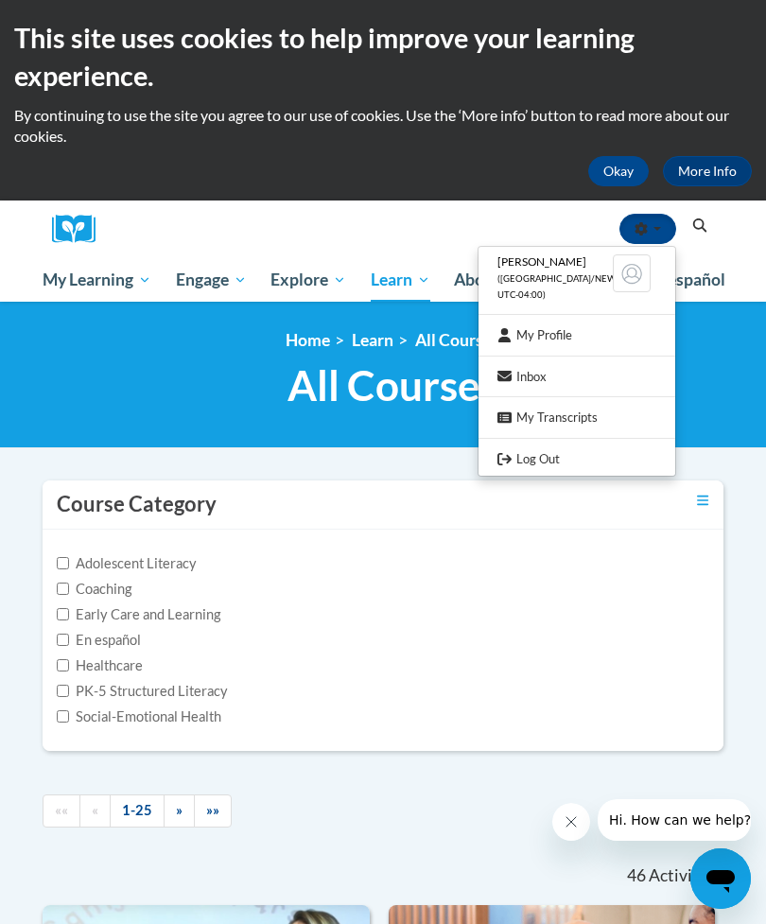
click at [707, 221] on div at bounding box center [383, 462] width 766 height 924
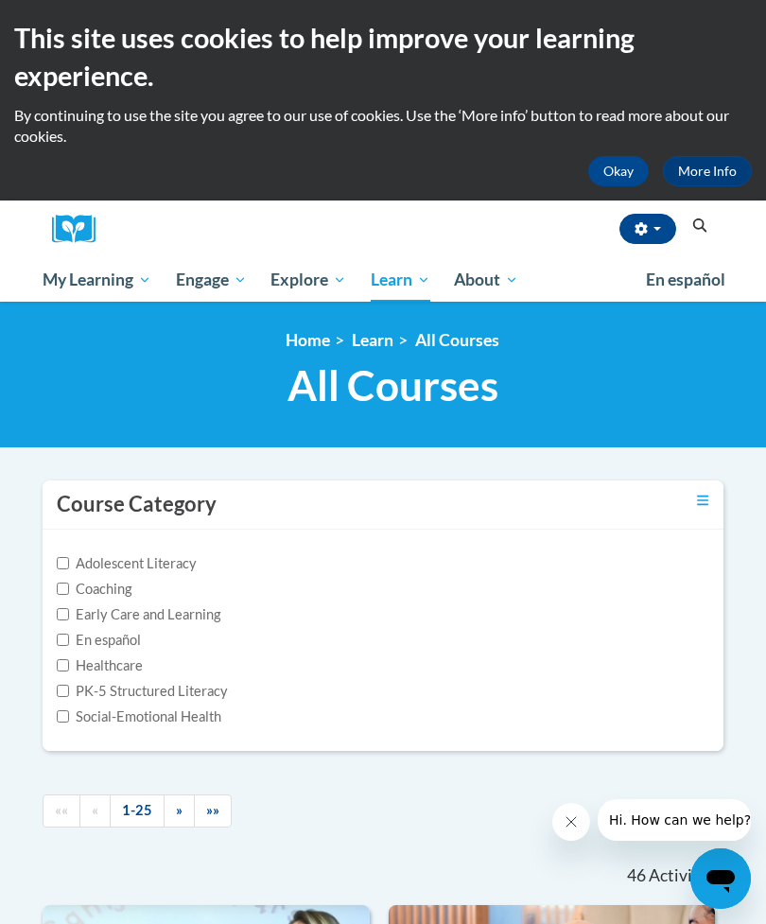
click at [702, 220] on icon "Search" at bounding box center [701, 226] width 14 height 14
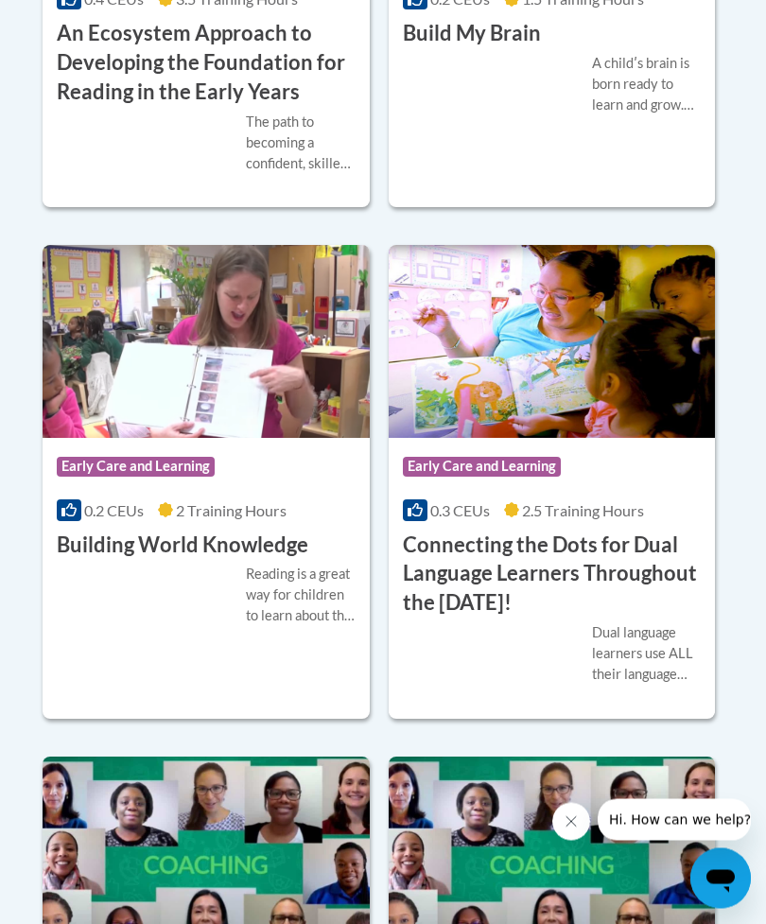
scroll to position [1173, 0]
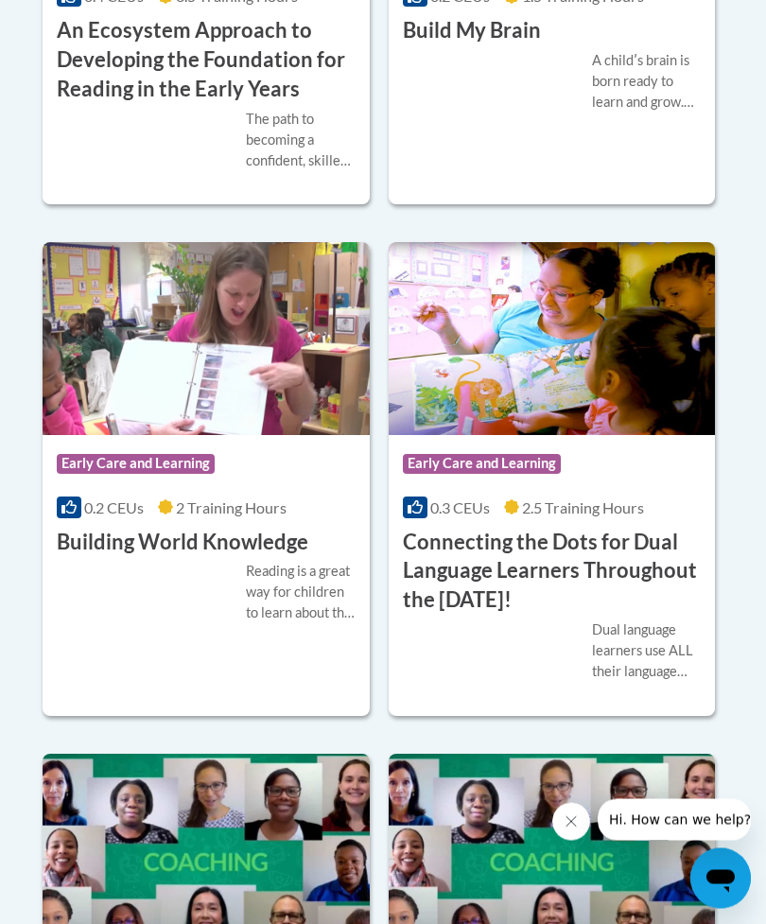
click at [602, 515] on div "Course Category: Early Care and Learning 0.3 CEUs 2.5 Training Hours COURSE Con…" at bounding box center [552, 526] width 327 height 180
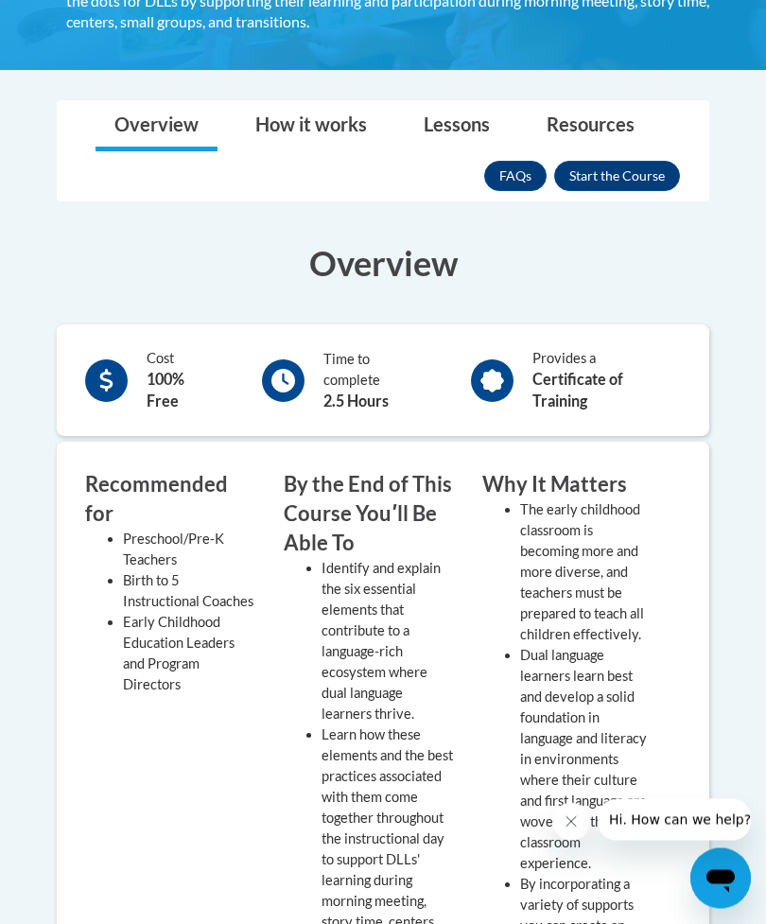
scroll to position [600, 0]
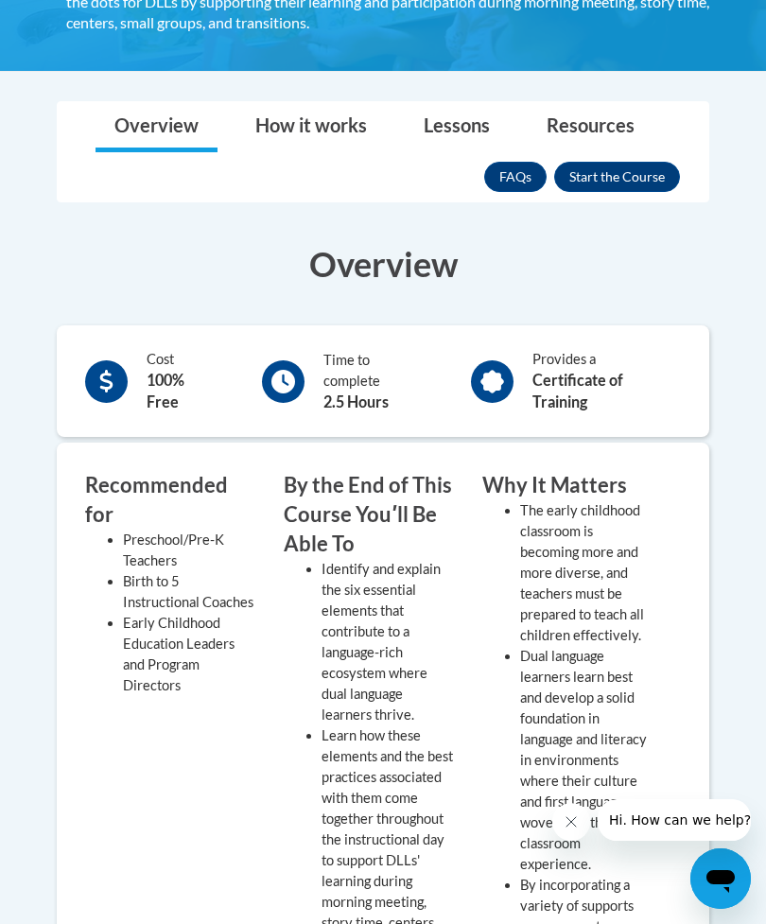
click at [637, 189] on button "Enroll" at bounding box center [618, 177] width 126 height 30
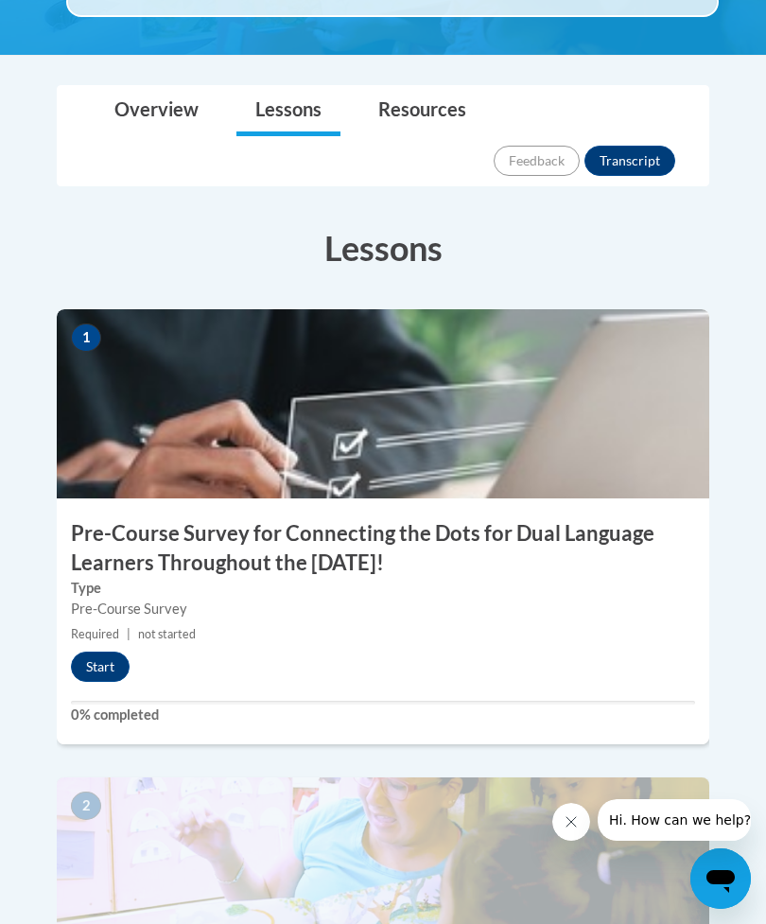
scroll to position [652, 0]
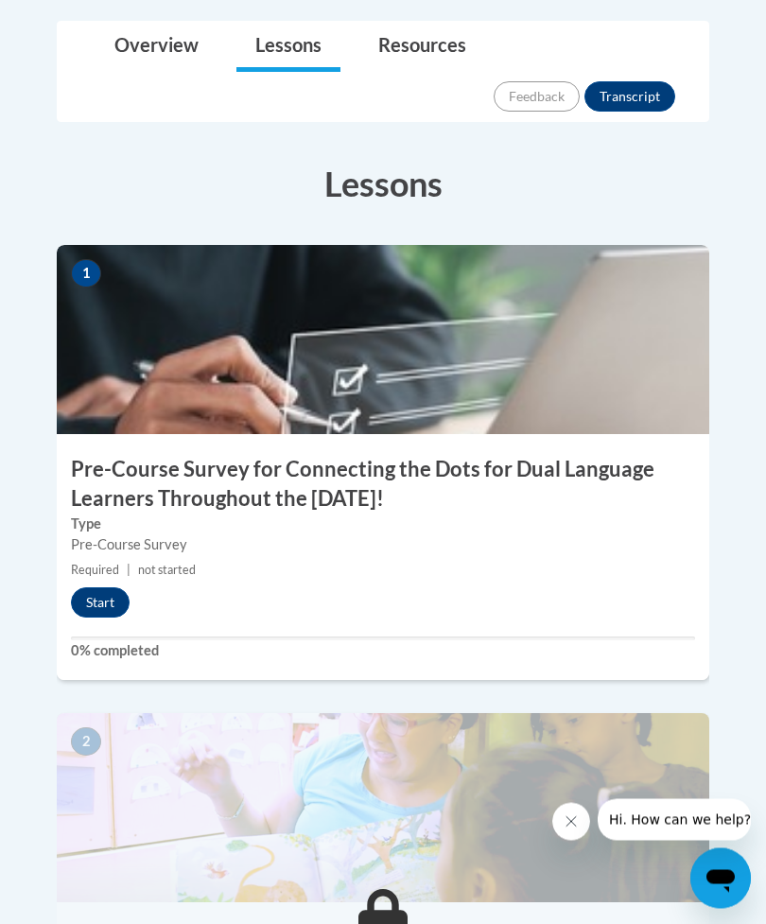
click at [101, 589] on button "Start" at bounding box center [100, 604] width 59 height 30
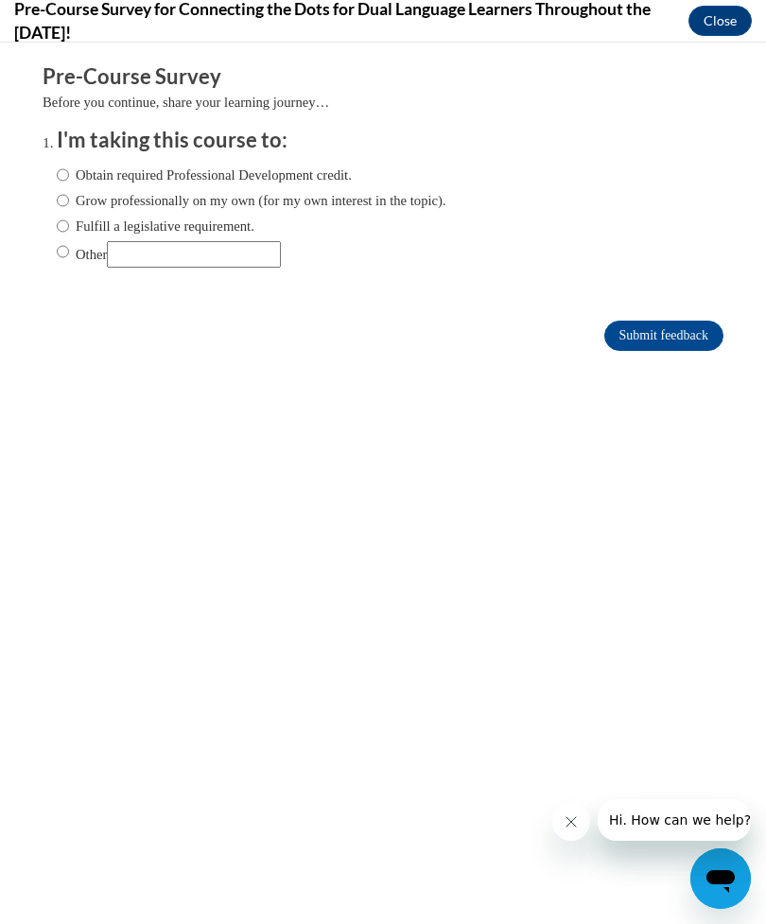
scroll to position [0, 0]
click at [248, 165] on label "Obtain required Professional Development credit." at bounding box center [204, 175] width 295 height 21
click at [69, 165] on input "Obtain required Professional Development credit." at bounding box center [63, 175] width 12 height 21
radio input "true"
click at [672, 336] on input "Submit feedback" at bounding box center [664, 336] width 119 height 30
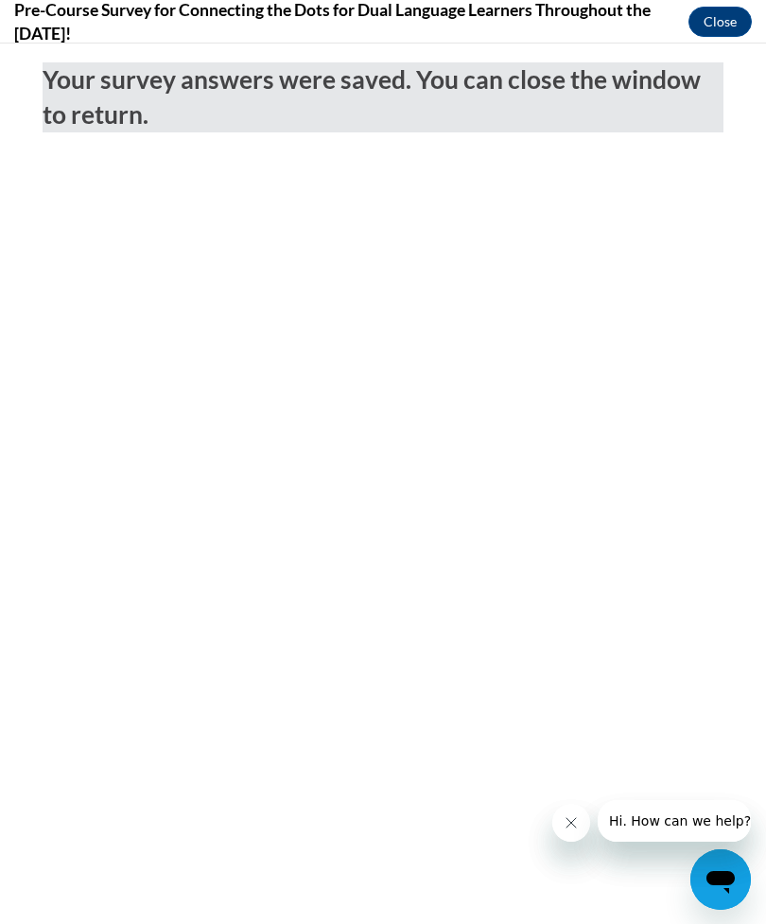
click at [723, 20] on button "Close" at bounding box center [720, 21] width 63 height 30
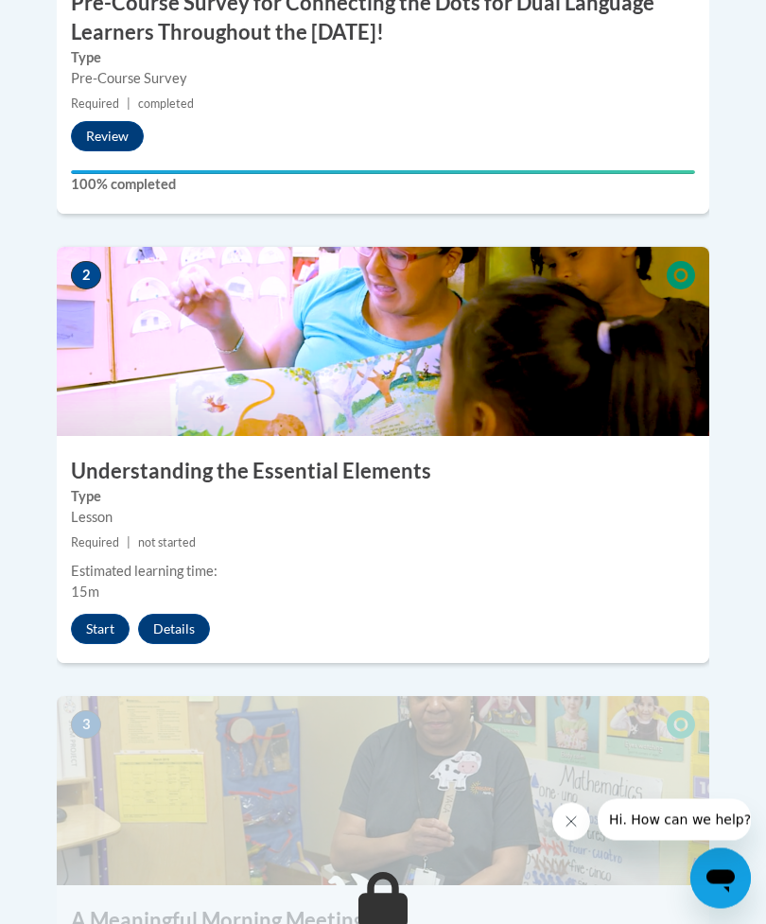
click at [98, 615] on button "Start" at bounding box center [100, 630] width 59 height 30
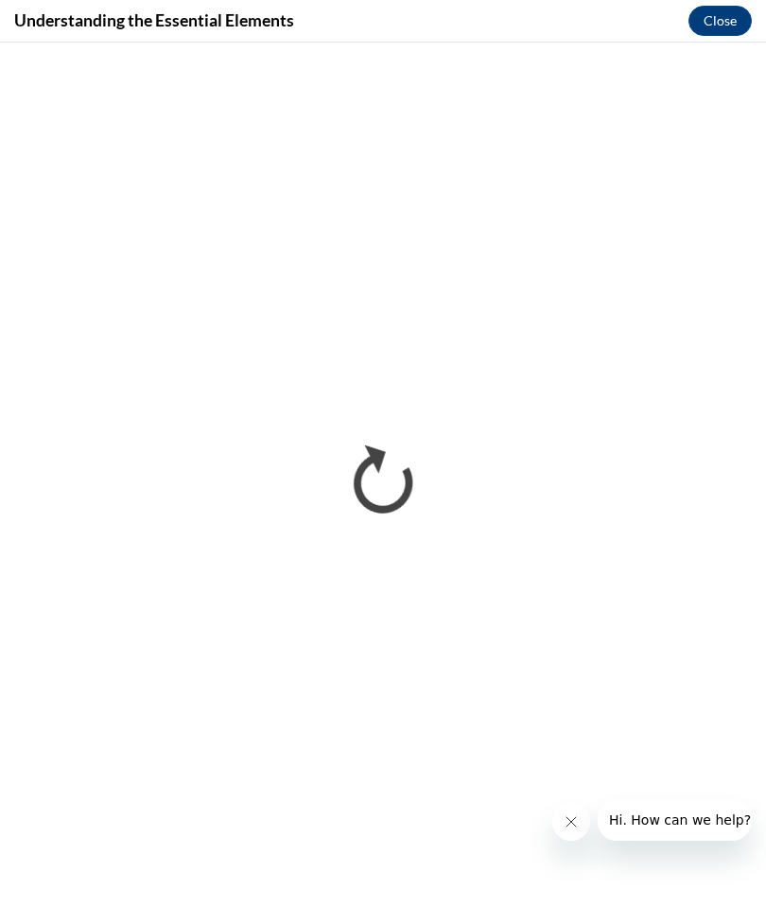
scroll to position [1118, 0]
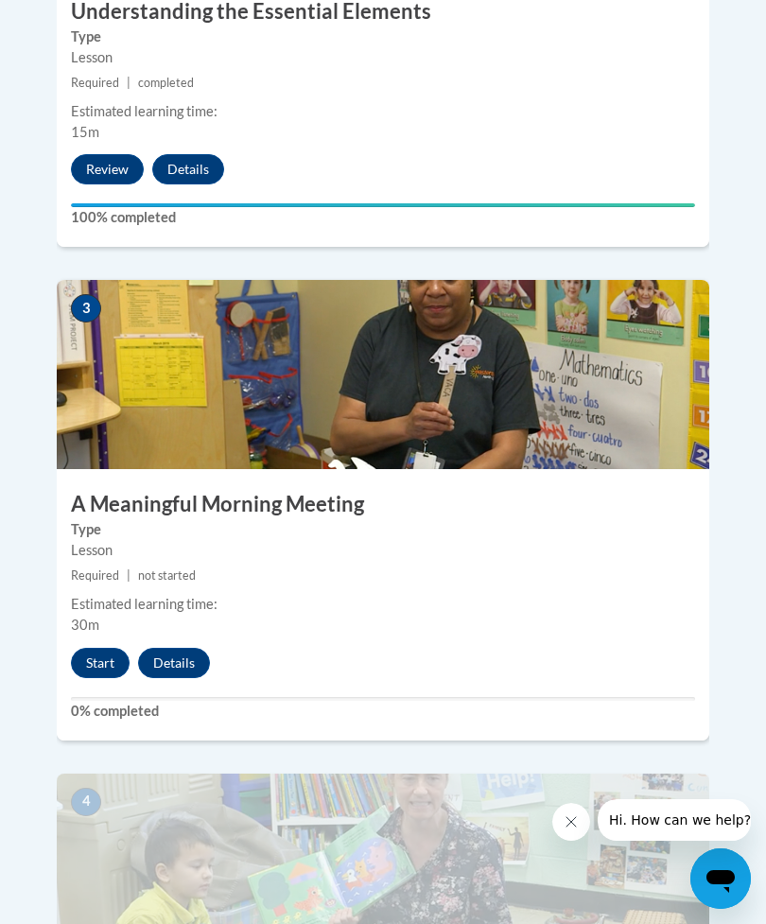
scroll to position [1576, 0]
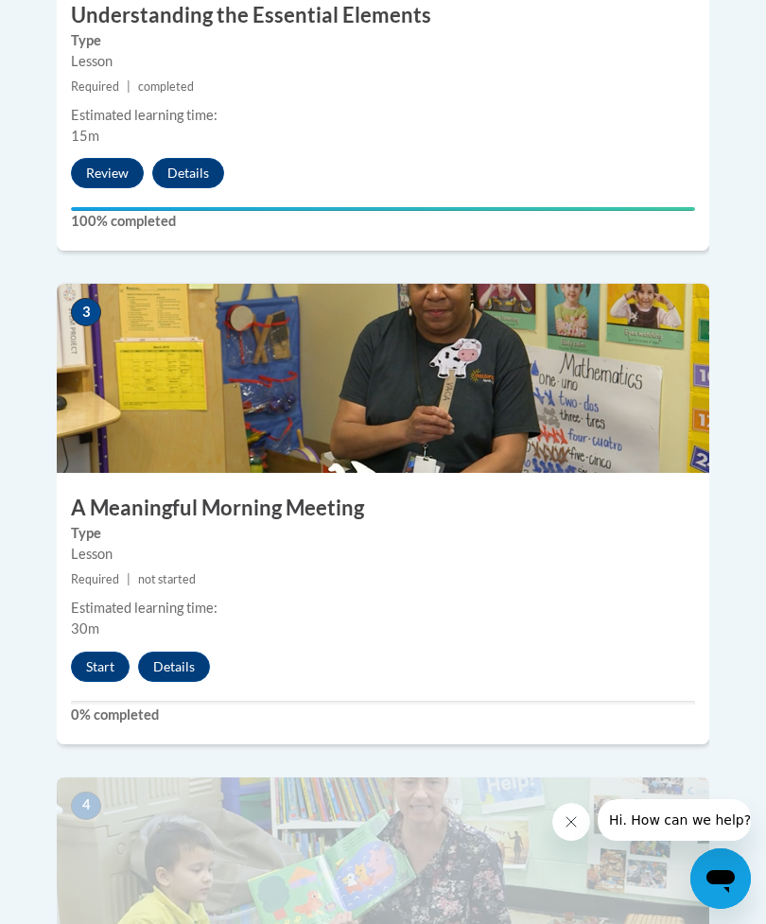
click at [102, 652] on button "Start" at bounding box center [100, 667] width 59 height 30
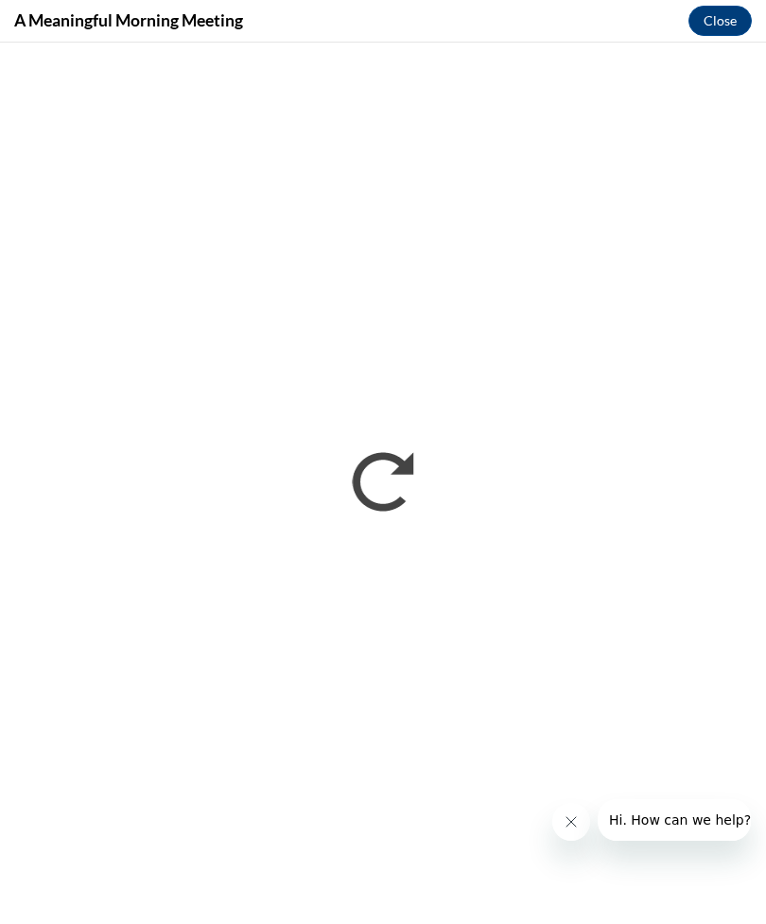
scroll to position [1575, 0]
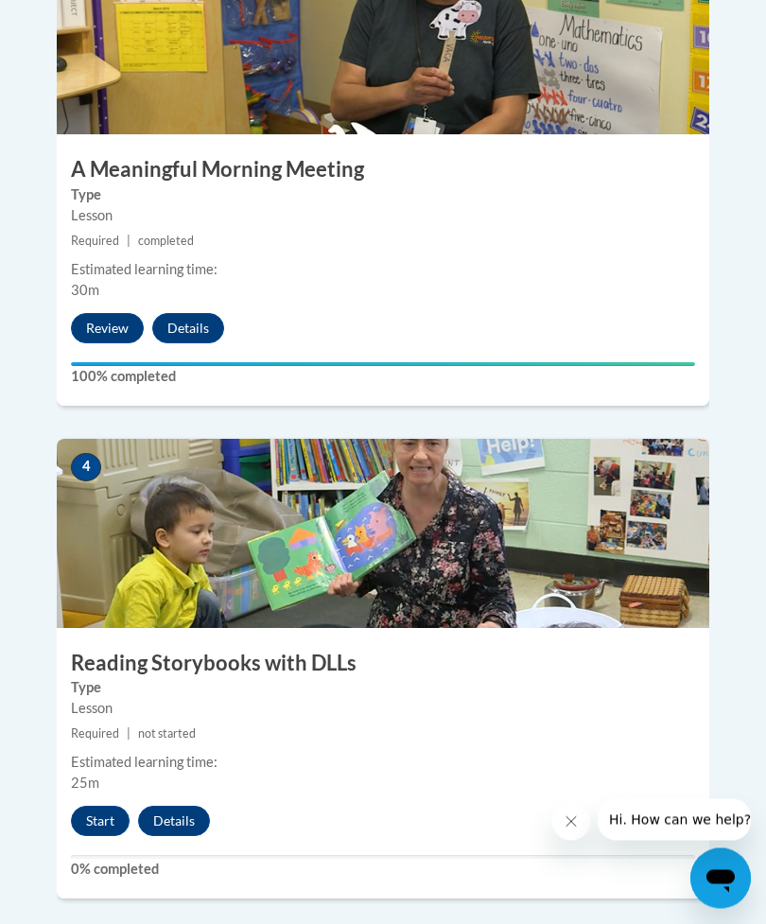
scroll to position [1915, 0]
